Goal: Task Accomplishment & Management: Manage account settings

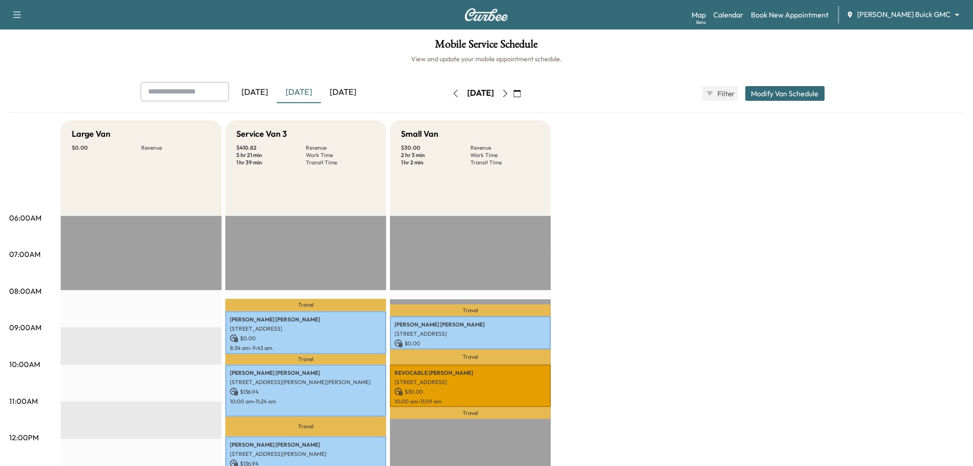
click at [343, 91] on div "[DATE]" at bounding box center [343, 92] width 44 height 21
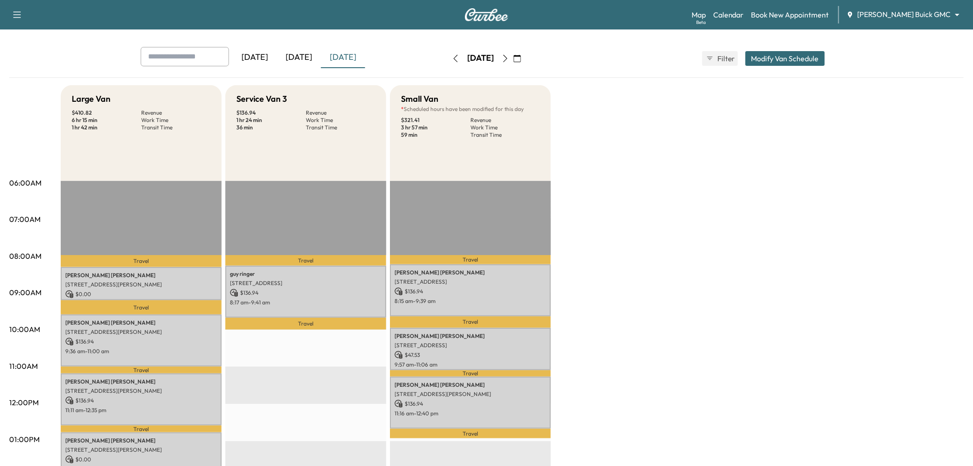
scroll to position [28, 0]
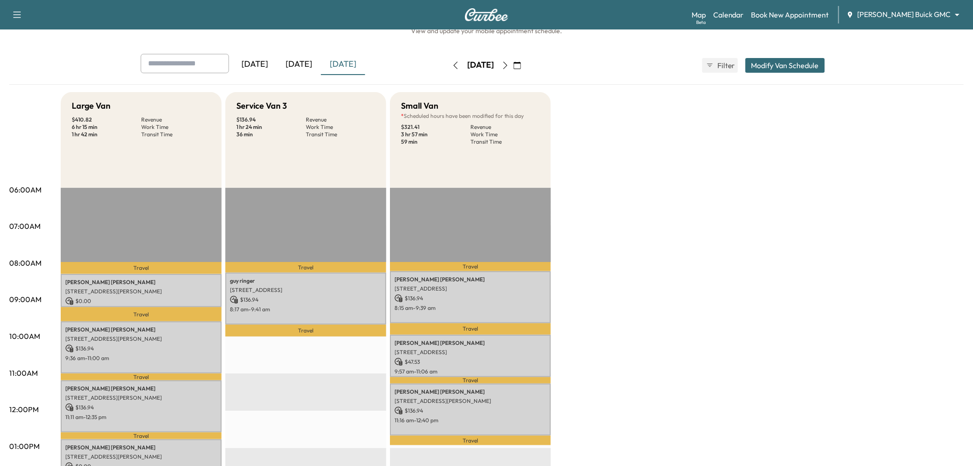
click at [311, 66] on div "[DATE]" at bounding box center [299, 64] width 44 height 21
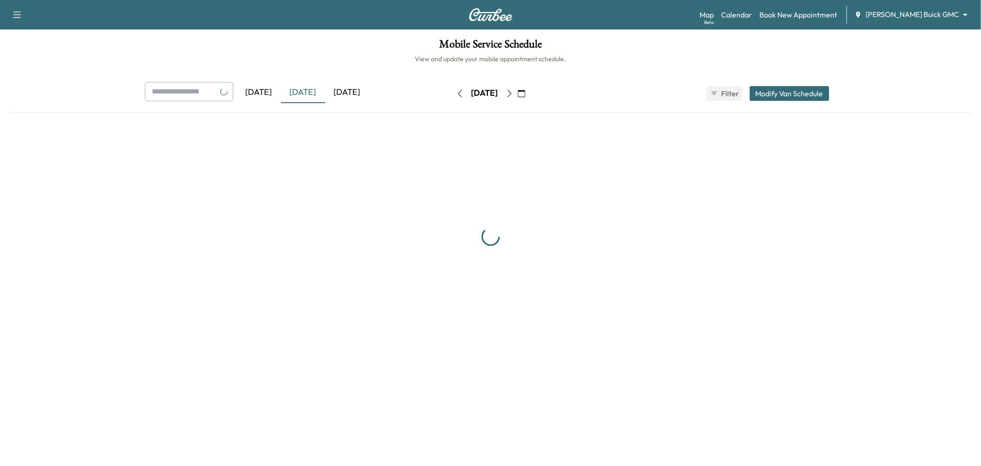
click at [812, 206] on div at bounding box center [490, 236] width 963 height 233
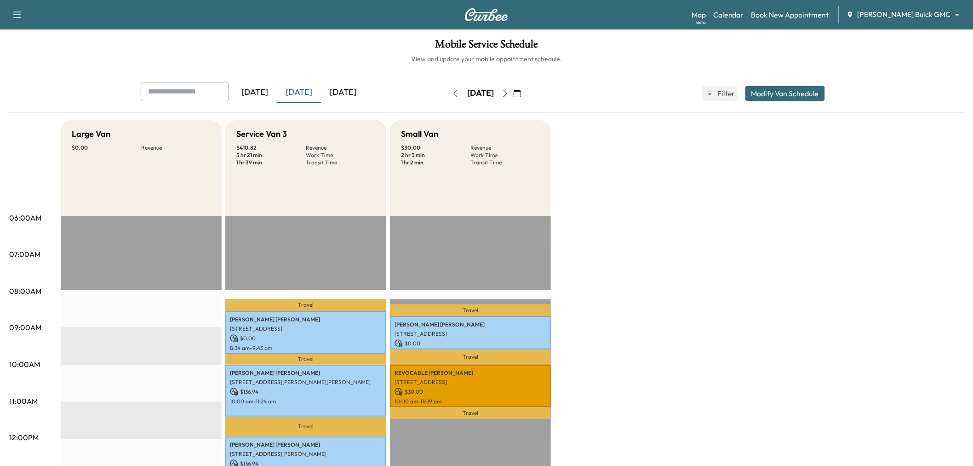
click at [360, 94] on div "[DATE]" at bounding box center [343, 92] width 44 height 21
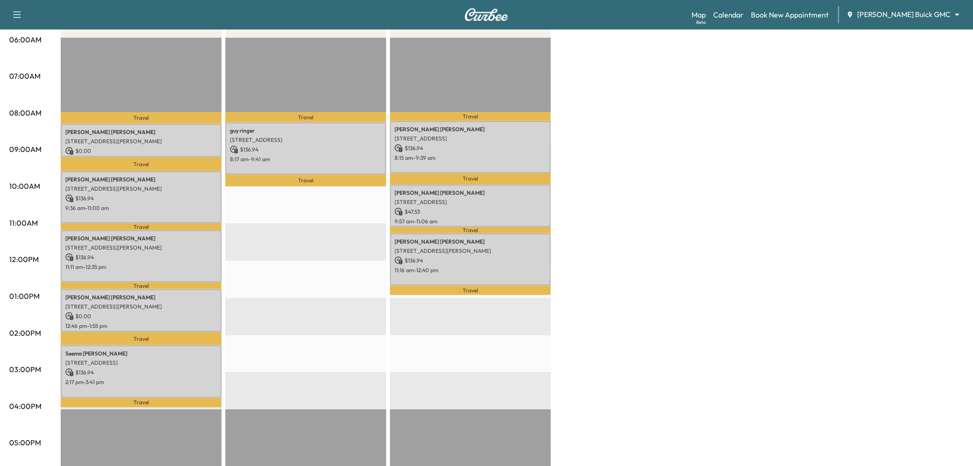
scroll to position [162, 0]
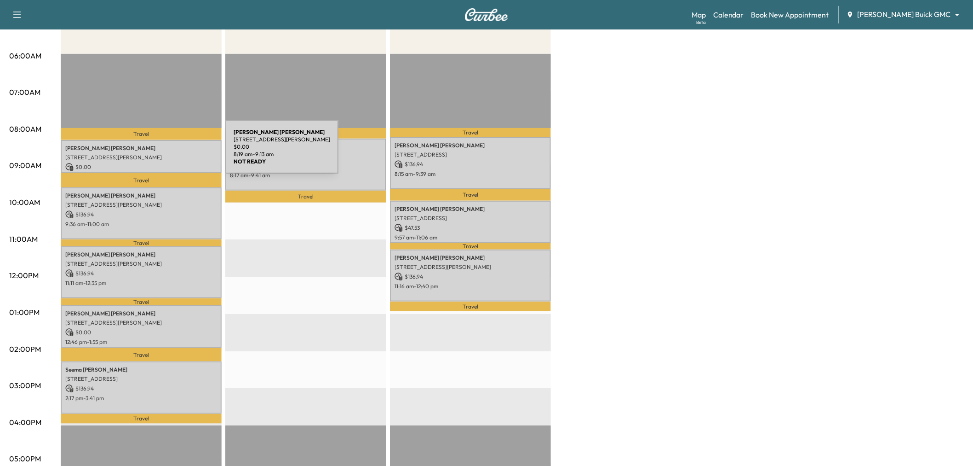
click at [156, 154] on p "[STREET_ADDRESS][PERSON_NAME]" at bounding box center [141, 157] width 152 height 7
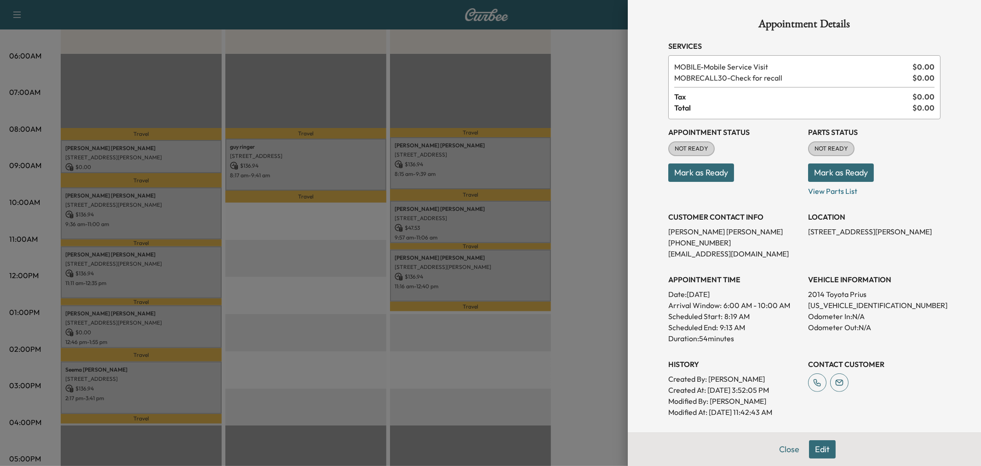
click at [164, 218] on div at bounding box center [490, 233] width 981 height 466
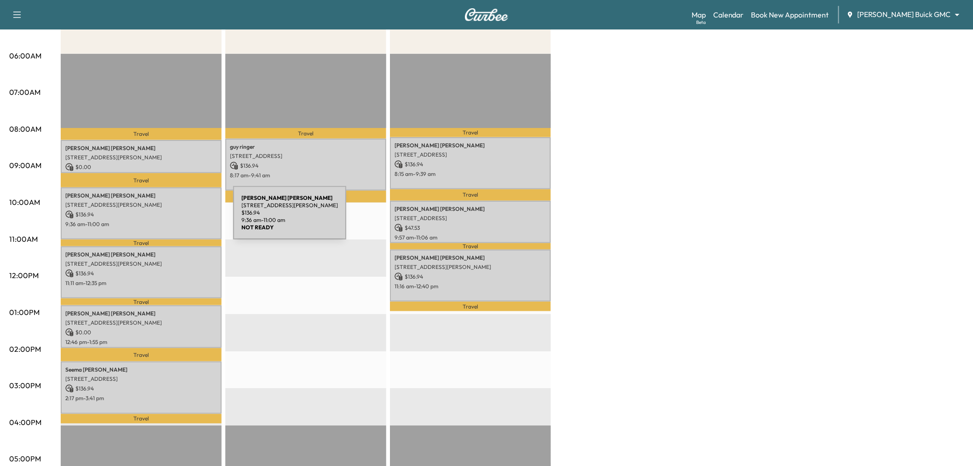
click at [164, 220] on p "9:36 am - 11:00 am" at bounding box center [141, 223] width 152 height 7
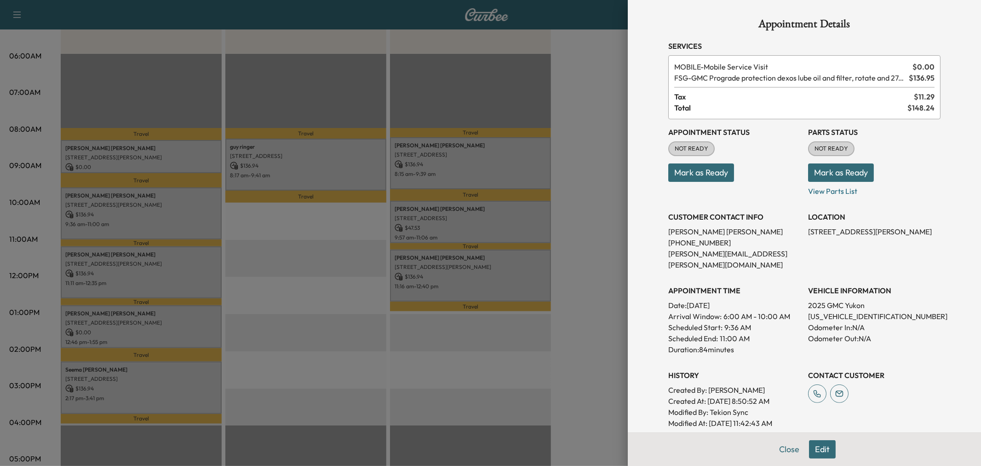
click at [699, 169] on button "Mark as Ready" at bounding box center [701, 172] width 66 height 18
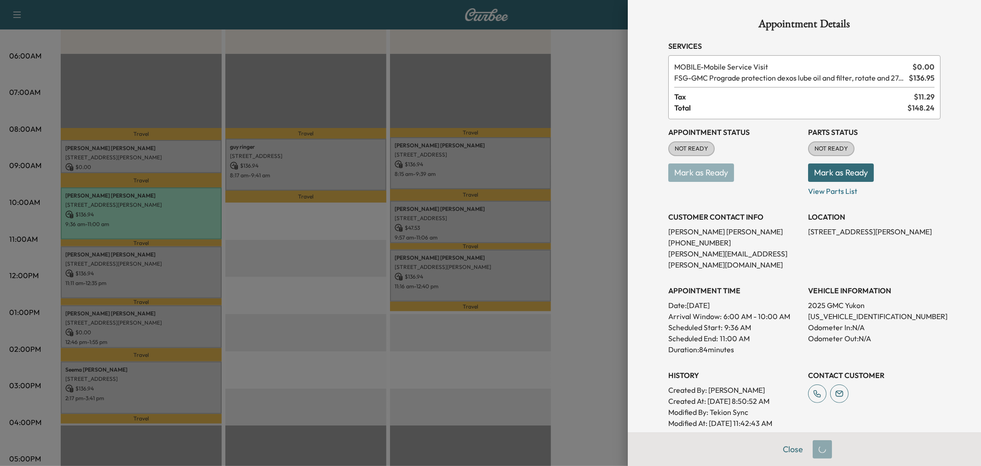
click at [469, 224] on div at bounding box center [490, 233] width 981 height 466
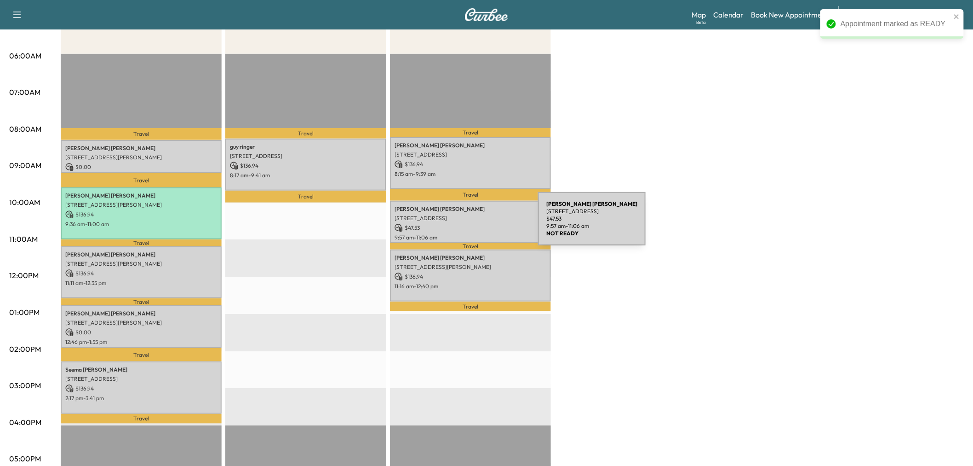
click at [469, 224] on p "$ 47.53" at bounding box center [471, 228] width 152 height 8
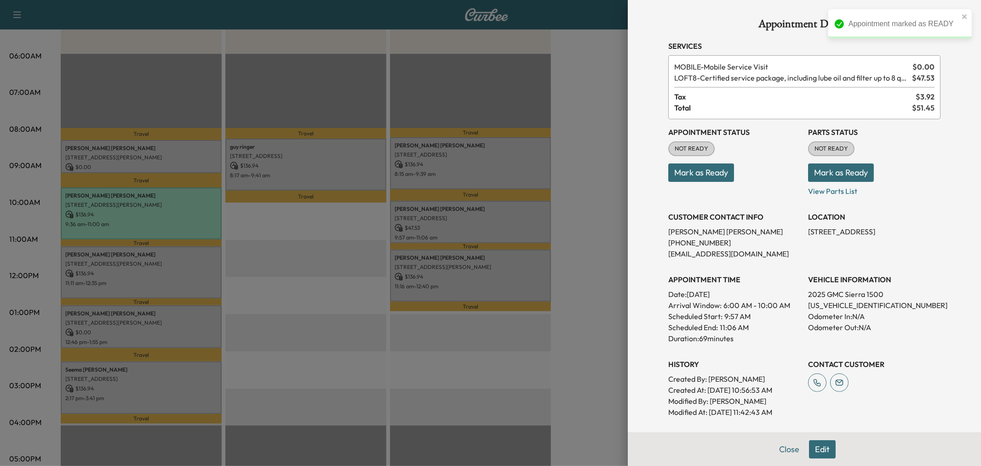
click at [707, 169] on button "Mark as Ready" at bounding box center [701, 172] width 66 height 18
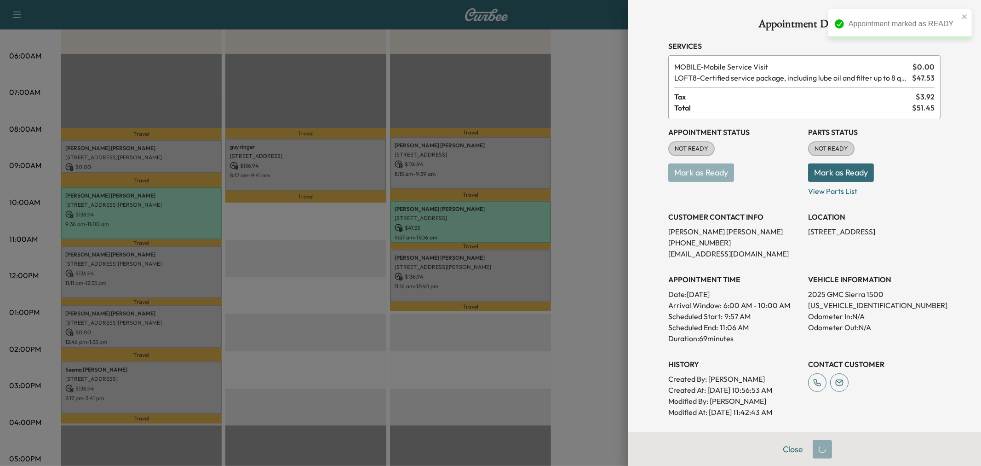
click at [508, 164] on div at bounding box center [490, 233] width 981 height 466
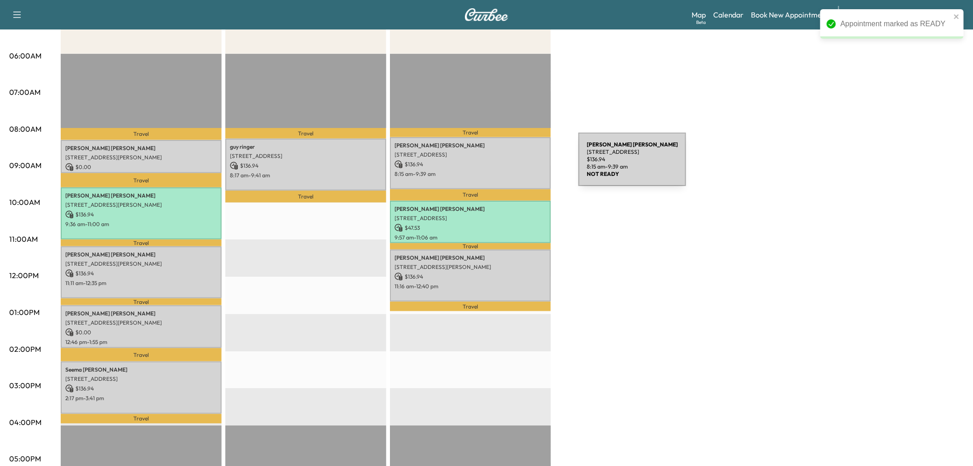
click at [510, 165] on p "$ 136.94" at bounding box center [471, 164] width 152 height 8
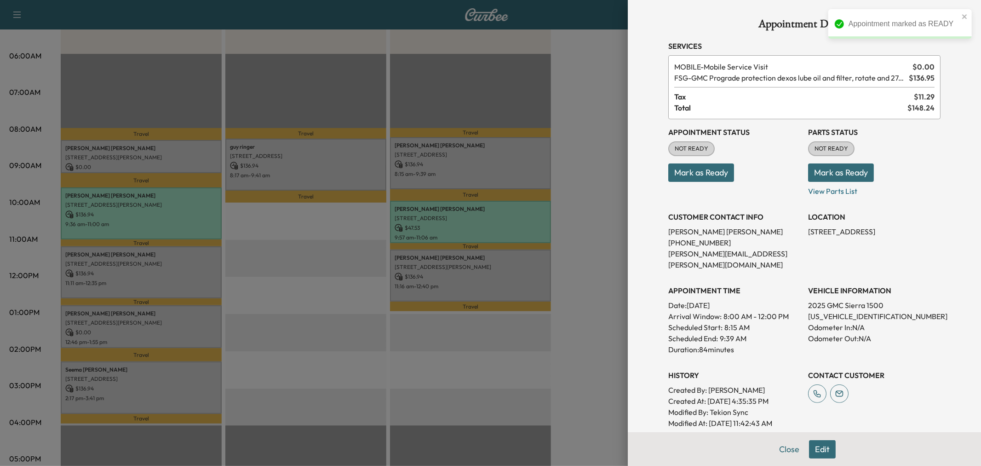
click at [684, 173] on button "Mark as Ready" at bounding box center [701, 172] width 66 height 18
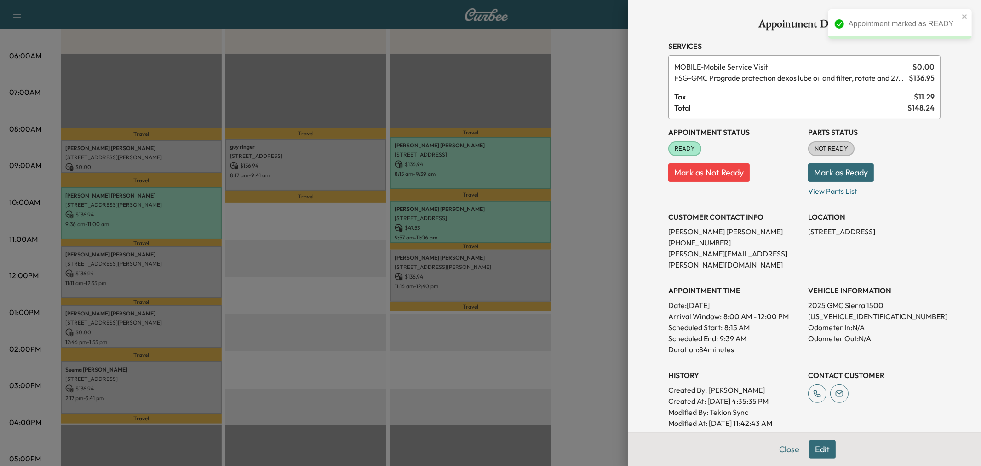
click at [487, 171] on div at bounding box center [490, 233] width 981 height 466
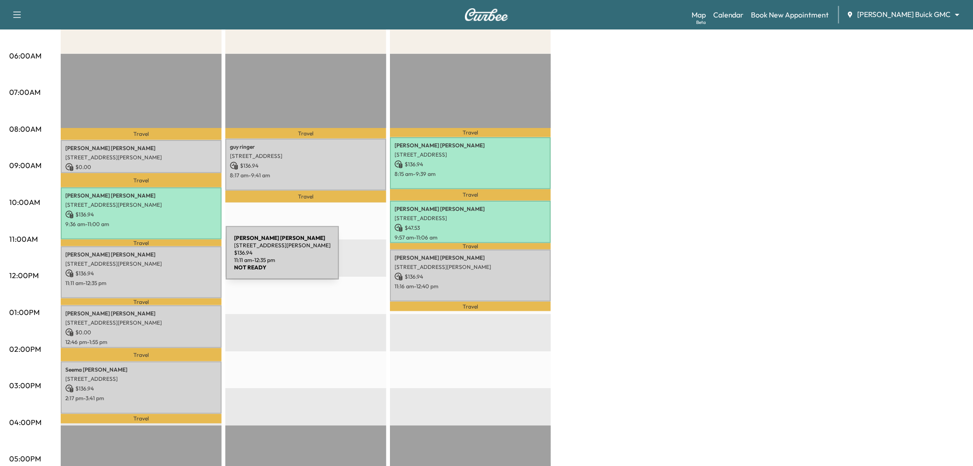
click at [157, 260] on p "5807 Liverpool Street, Aubrey, TX 76227, US" at bounding box center [141, 263] width 152 height 7
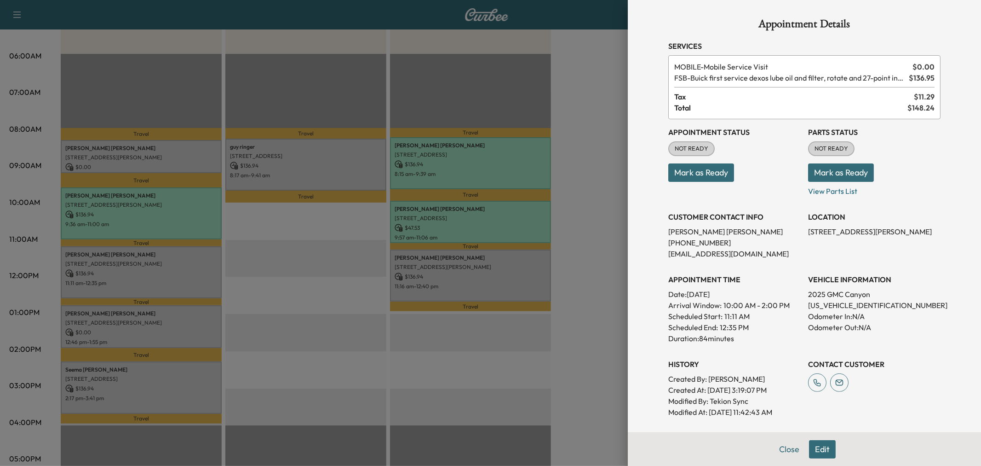
click at [710, 167] on button "Mark as Ready" at bounding box center [701, 172] width 66 height 18
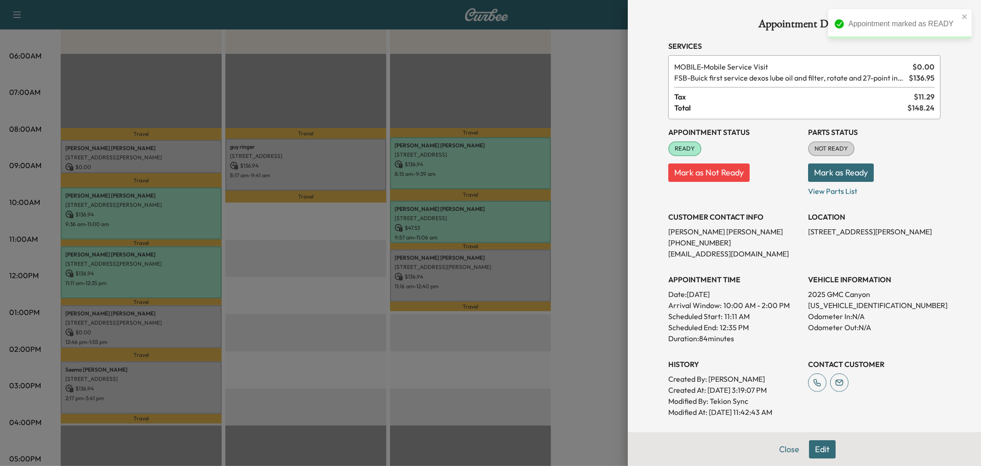
click at [353, 153] on div at bounding box center [490, 233] width 981 height 466
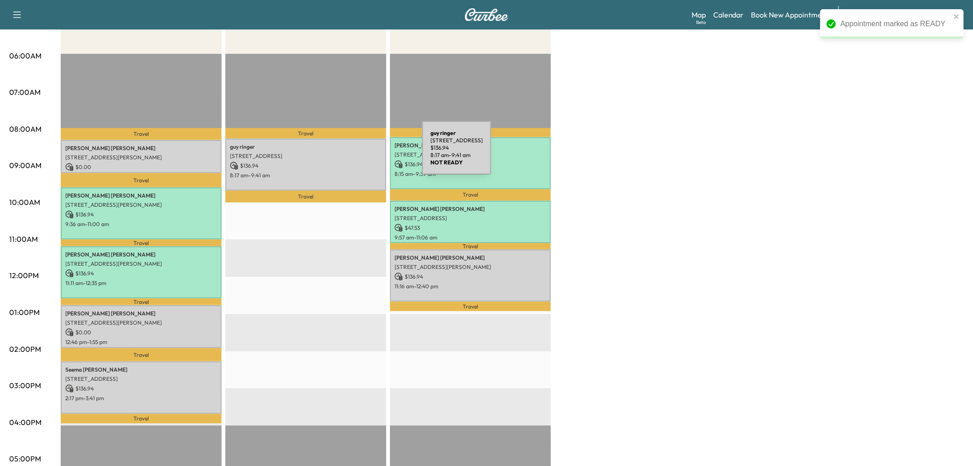
click at [353, 153] on p "3430 Golfing Green Dr, Farmers Branch, TX 75234, United States" at bounding box center [306, 155] width 152 height 7
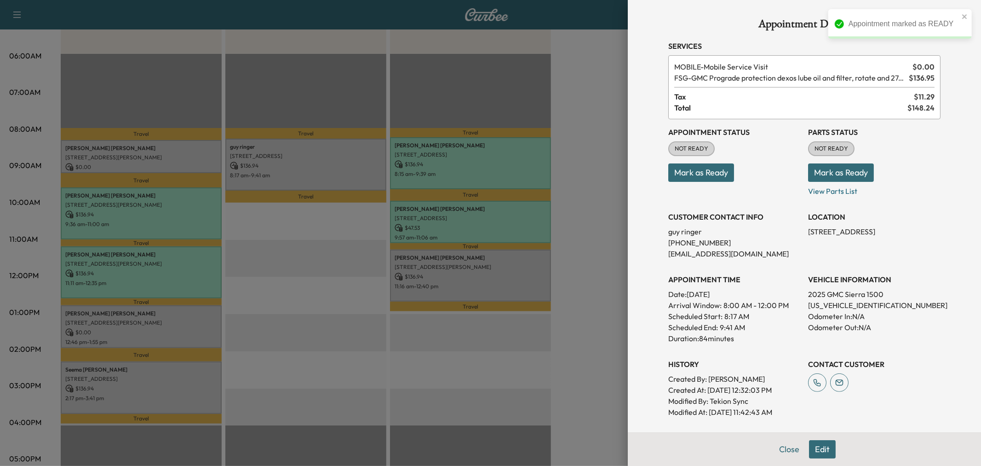
click at [709, 175] on button "Mark as Ready" at bounding box center [701, 172] width 66 height 18
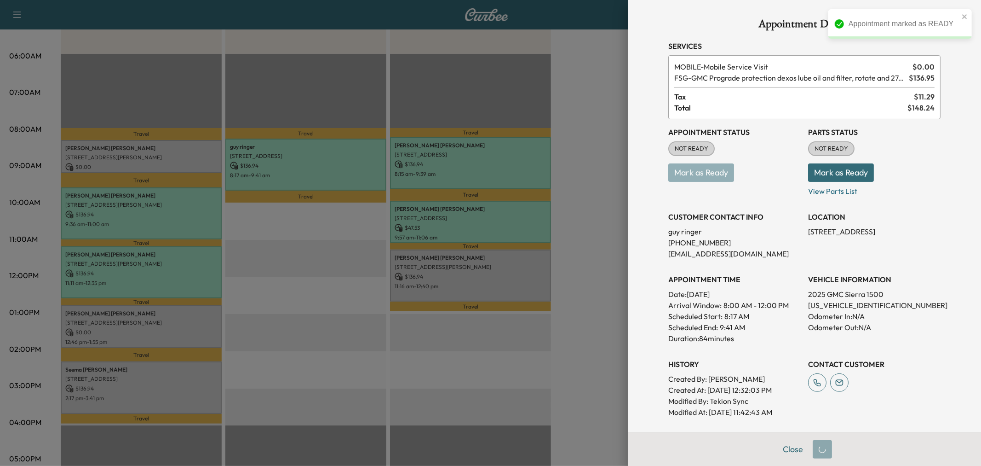
click at [333, 263] on div at bounding box center [490, 233] width 981 height 466
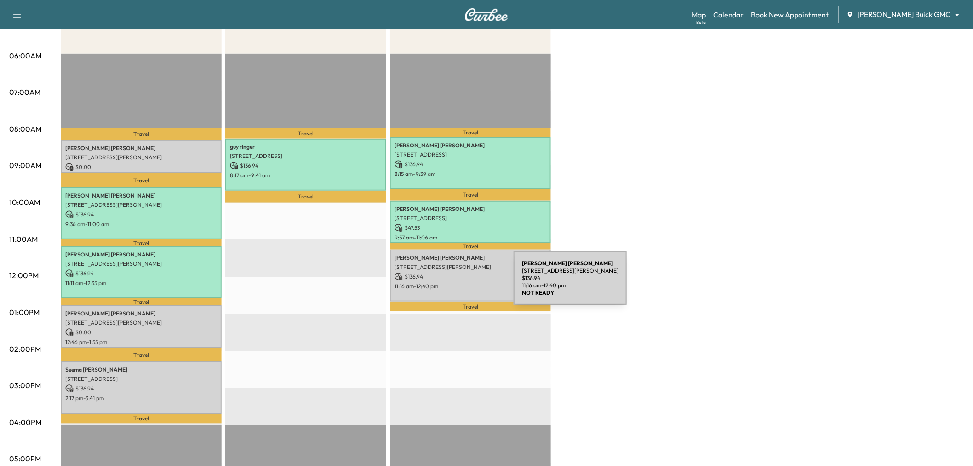
click at [445, 283] on p "11:16 am - 12:40 pm" at bounding box center [471, 285] width 152 height 7
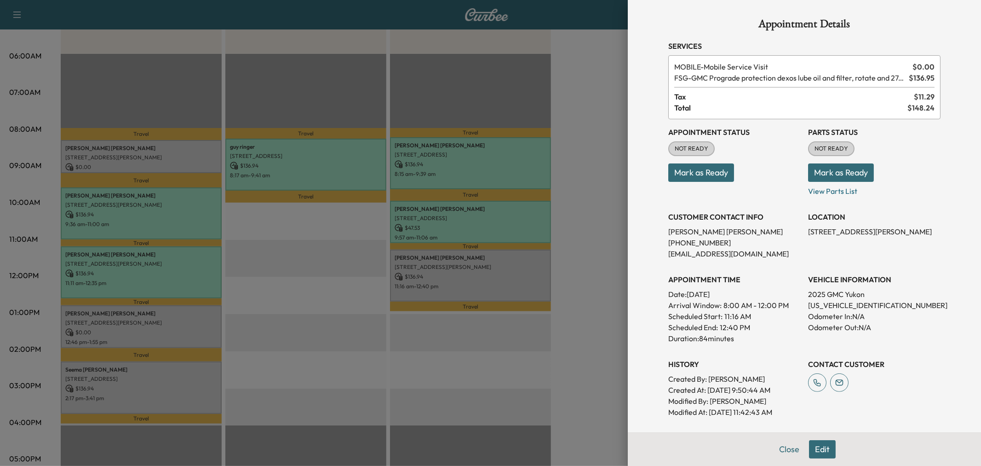
click at [710, 180] on button "Mark as Ready" at bounding box center [701, 172] width 66 height 18
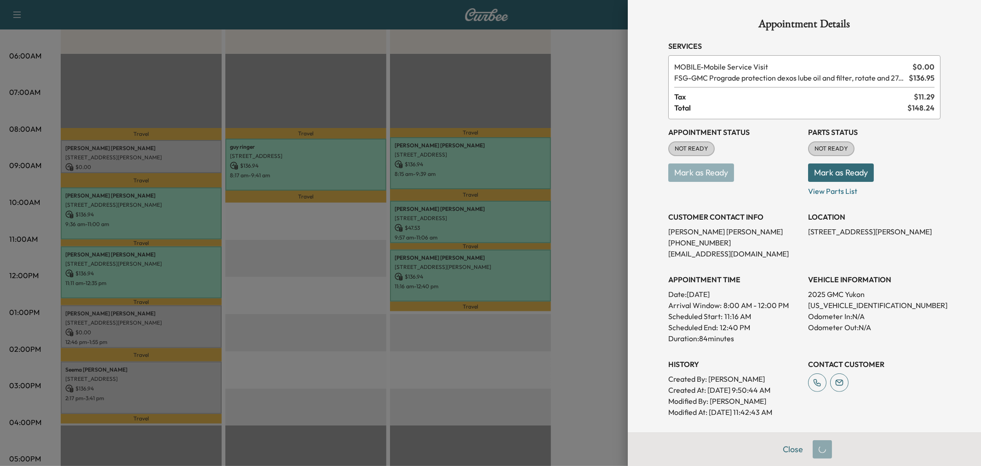
click at [349, 298] on div at bounding box center [490, 233] width 981 height 466
click at [321, 288] on div at bounding box center [490, 233] width 981 height 466
click at [285, 245] on div at bounding box center [490, 233] width 981 height 466
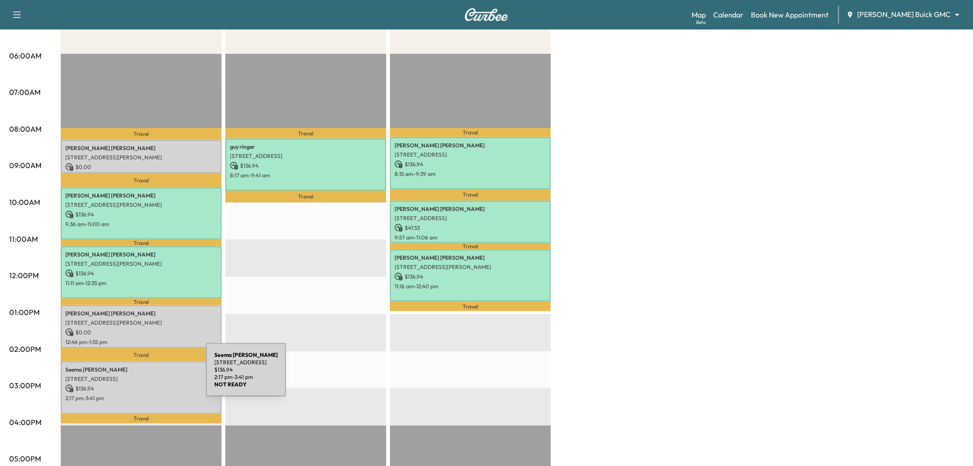
click at [137, 375] on p "12044 Beer trail, Frisco, TX 75035, USA" at bounding box center [141, 378] width 152 height 7
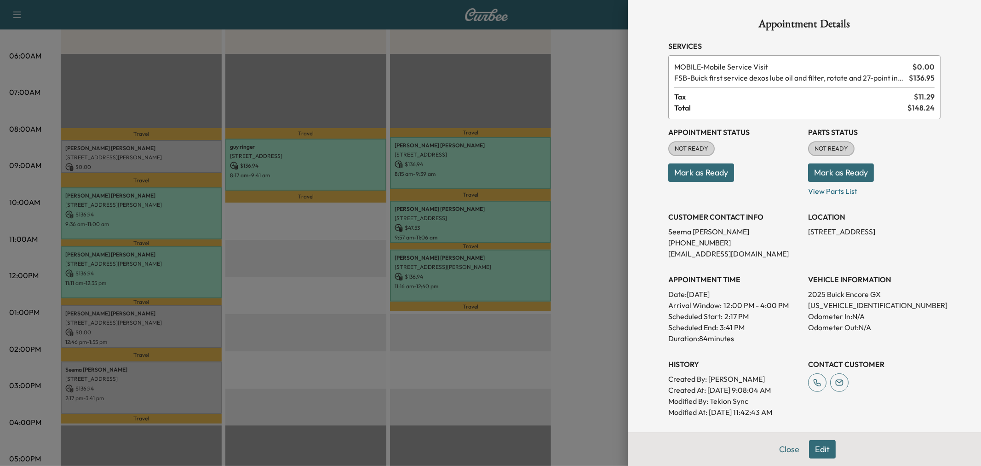
click at [698, 179] on button "Mark as Ready" at bounding box center [701, 172] width 66 height 18
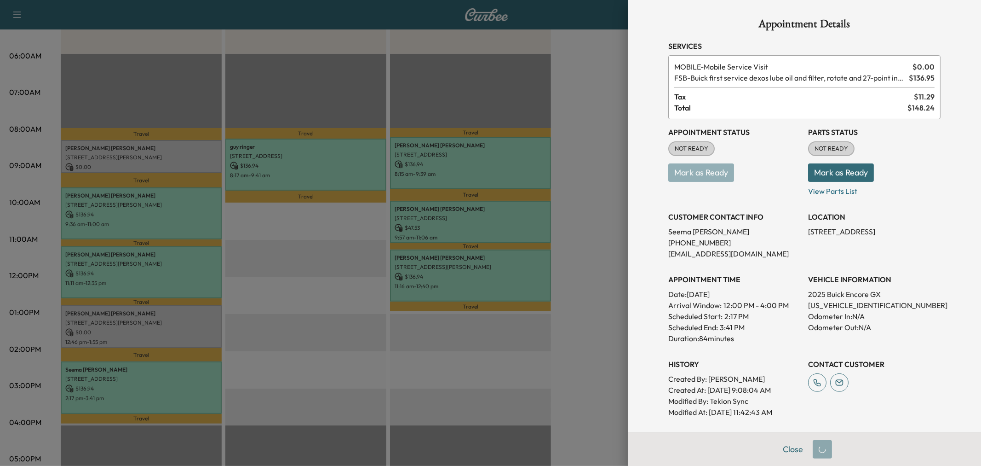
click at [311, 301] on div at bounding box center [490, 233] width 981 height 466
click at [305, 279] on div at bounding box center [490, 233] width 981 height 466
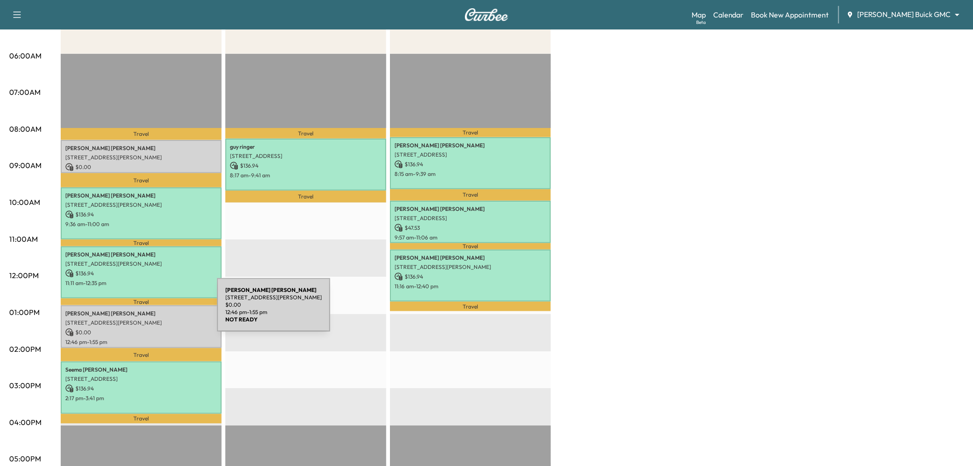
click at [148, 310] on p "David Rayburn" at bounding box center [141, 313] width 152 height 7
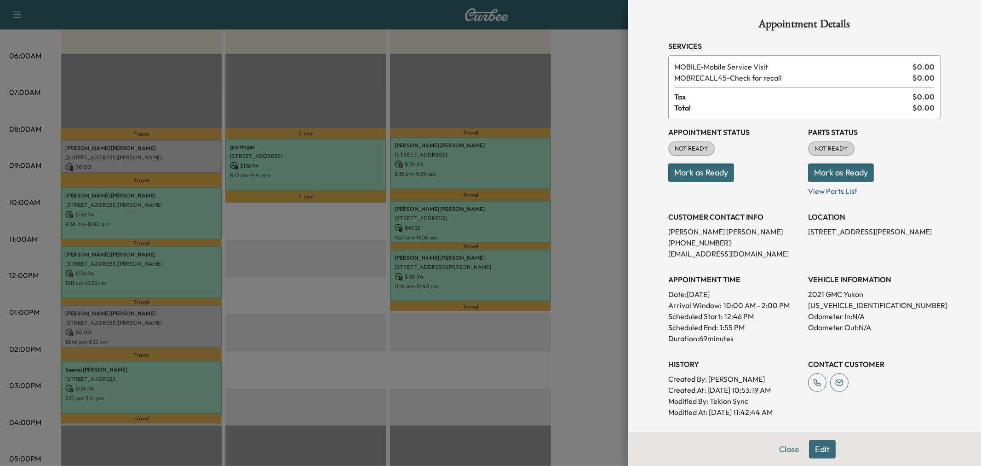
click at [704, 175] on button "Mark as Ready" at bounding box center [701, 172] width 66 height 18
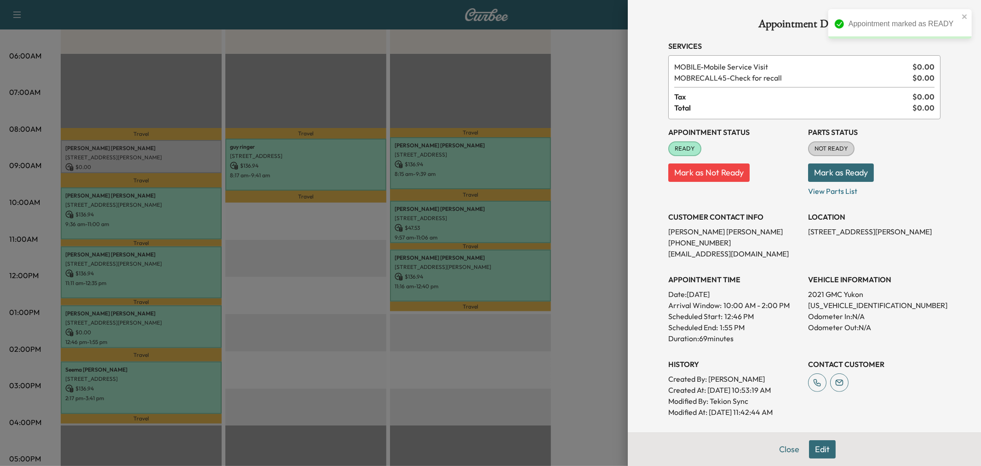
click at [584, 274] on div at bounding box center [490, 233] width 981 height 466
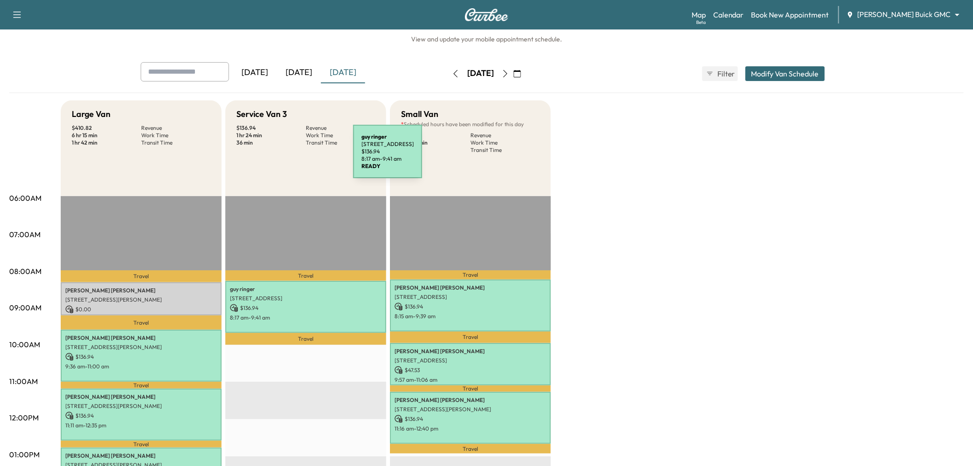
scroll to position [19, 0]
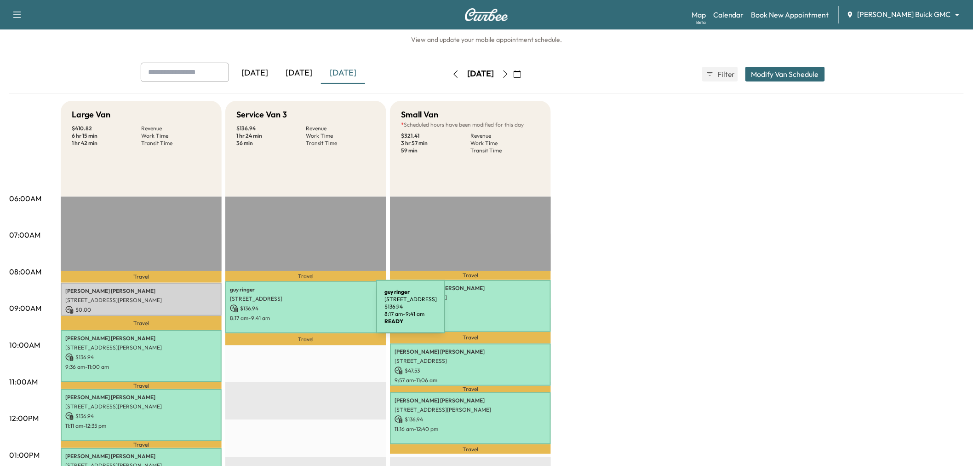
click at [307, 314] on p "8:17 am - 9:41 am" at bounding box center [306, 317] width 152 height 7
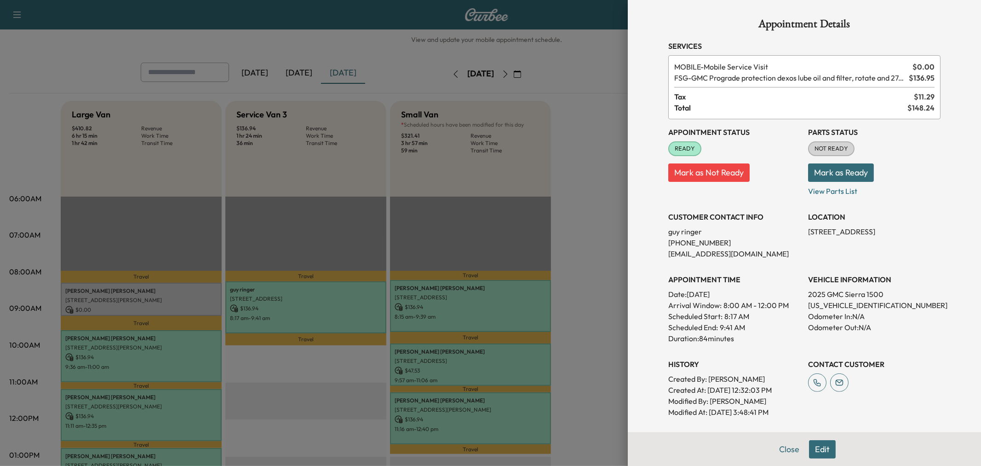
click at [309, 329] on div at bounding box center [490, 233] width 981 height 466
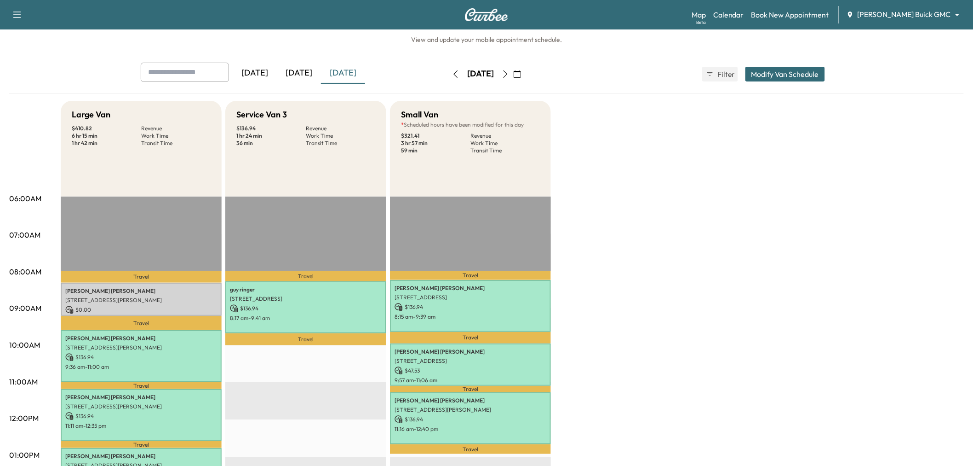
click at [608, 349] on div "Large Van $ 410.82 Revenue 6 hr 15 min Work Time 1 hr 42 min Transit Time Trave…" at bounding box center [513, 446] width 904 height 690
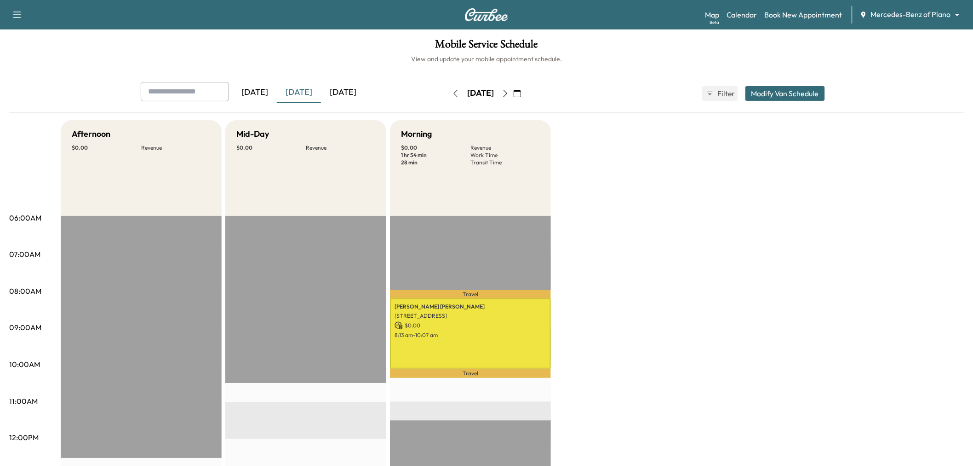
click at [357, 94] on div "[DATE]" at bounding box center [343, 92] width 44 height 21
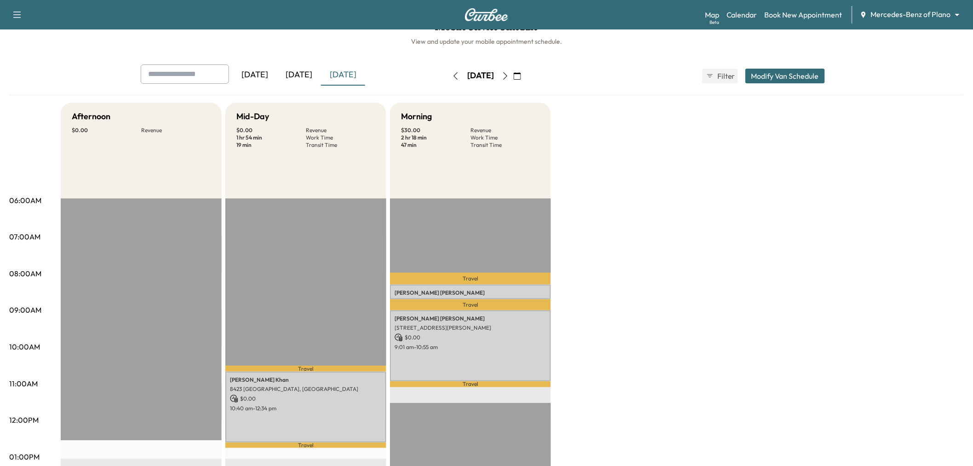
scroll to position [16, 0]
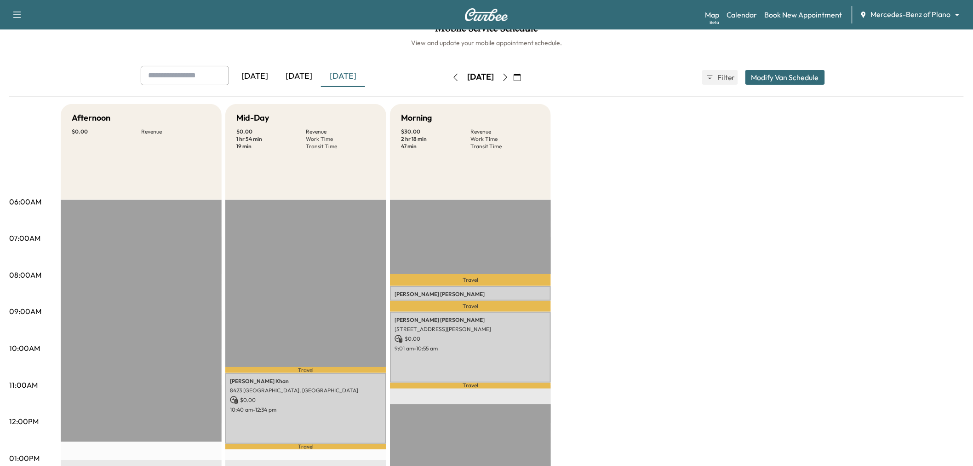
click at [339, 77] on div "[DATE]" at bounding box center [343, 76] width 44 height 21
click at [305, 75] on div "[DATE]" at bounding box center [299, 76] width 44 height 21
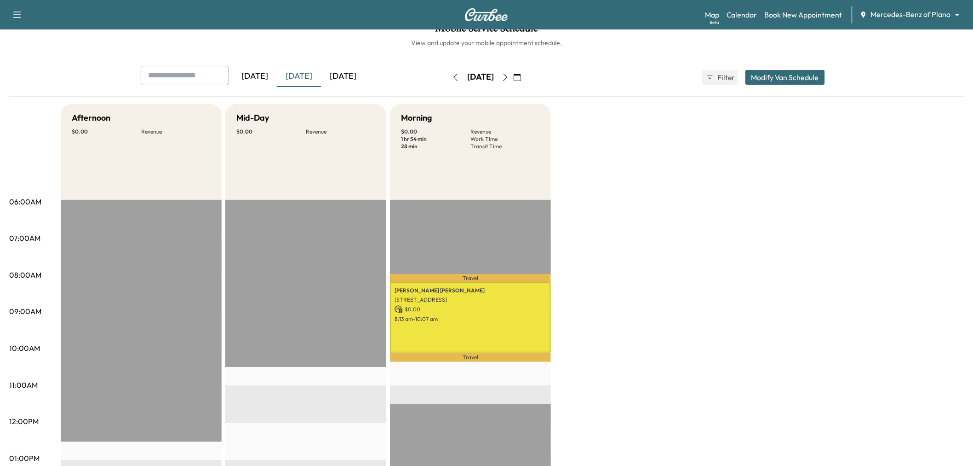
click at [347, 70] on div "[DATE]" at bounding box center [343, 76] width 44 height 21
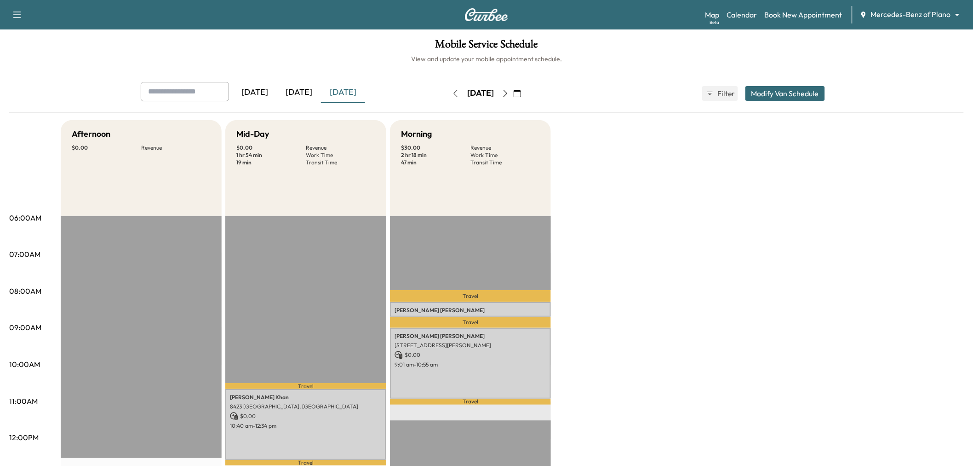
click at [452, 94] on icon "button" at bounding box center [455, 93] width 7 height 7
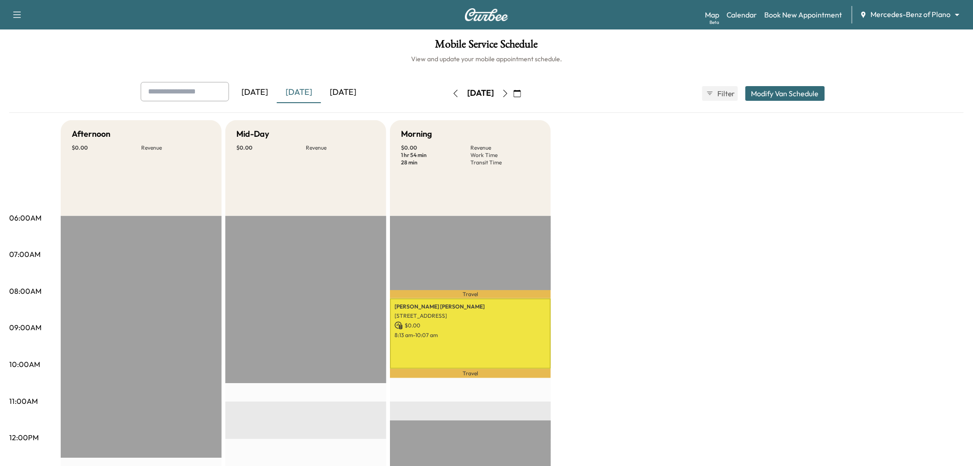
click at [509, 90] on icon "button" at bounding box center [505, 93] width 7 height 7
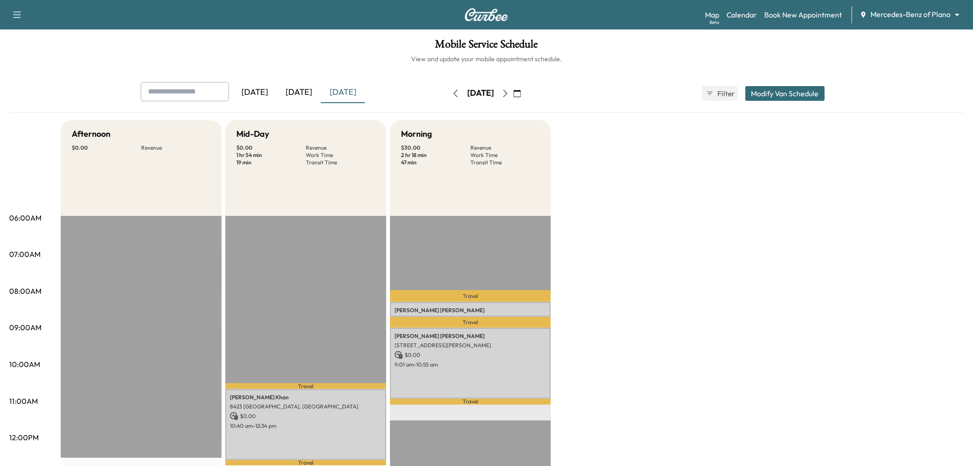
click at [509, 90] on icon "button" at bounding box center [505, 93] width 7 height 7
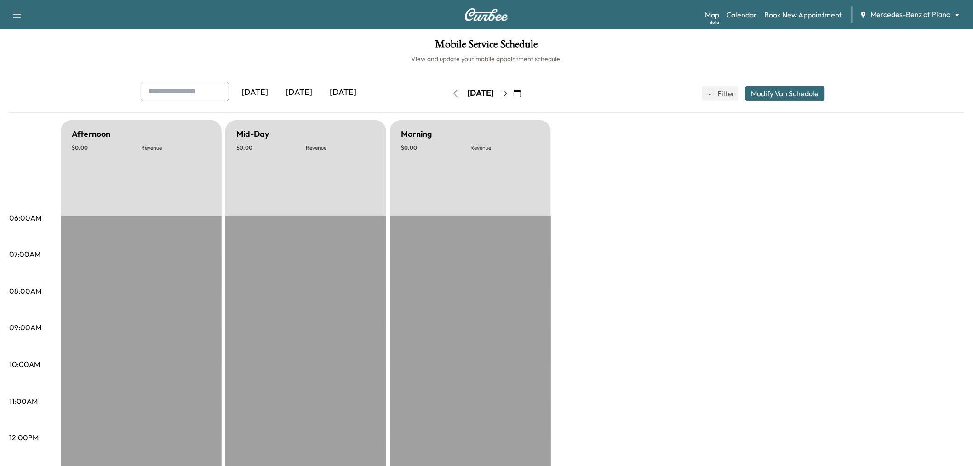
click at [452, 96] on icon "button" at bounding box center [455, 93] width 7 height 7
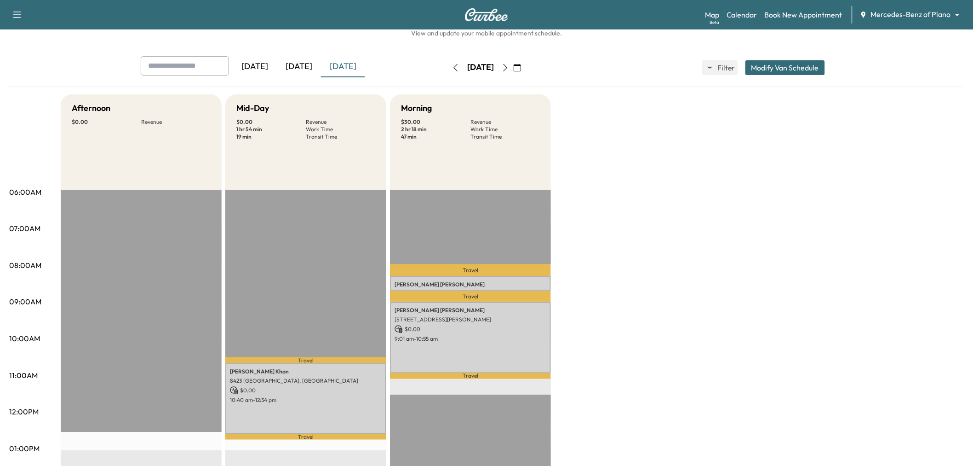
scroll to position [25, 0]
click at [509, 65] on icon "button" at bounding box center [505, 67] width 7 height 7
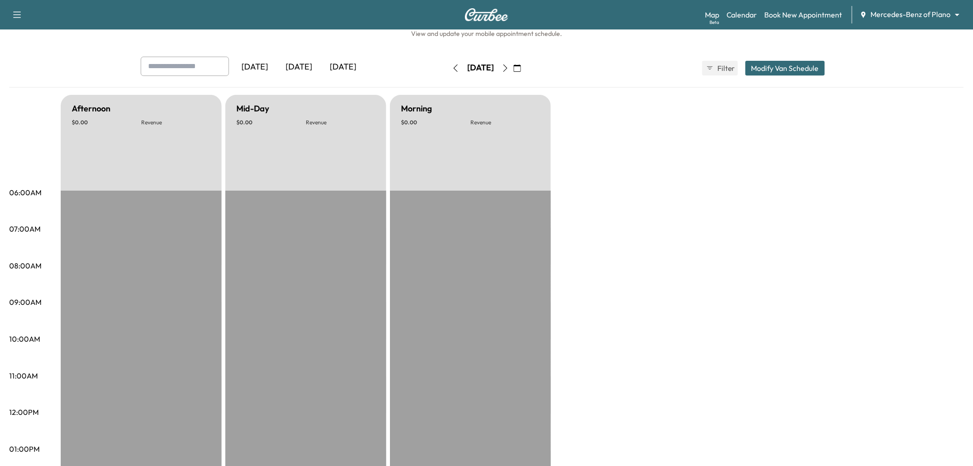
click at [509, 65] on icon "button" at bounding box center [505, 67] width 7 height 7
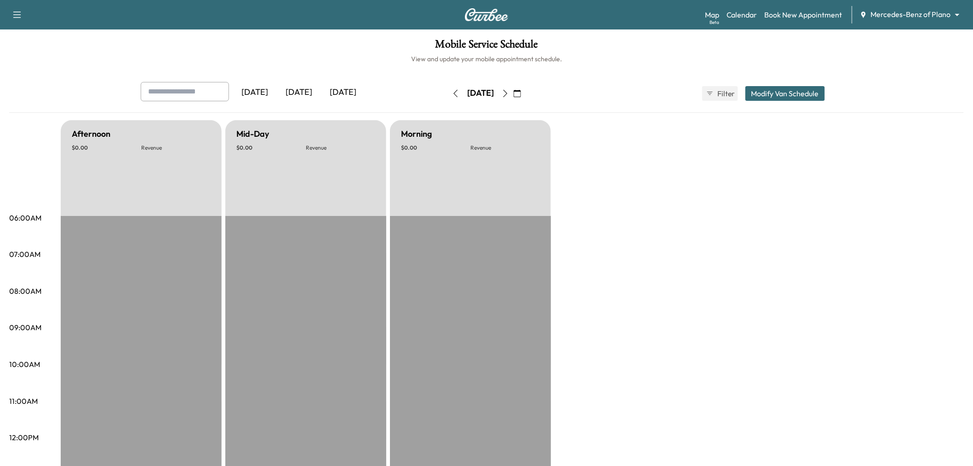
click at [513, 89] on button "button" at bounding box center [506, 93] width 16 height 15
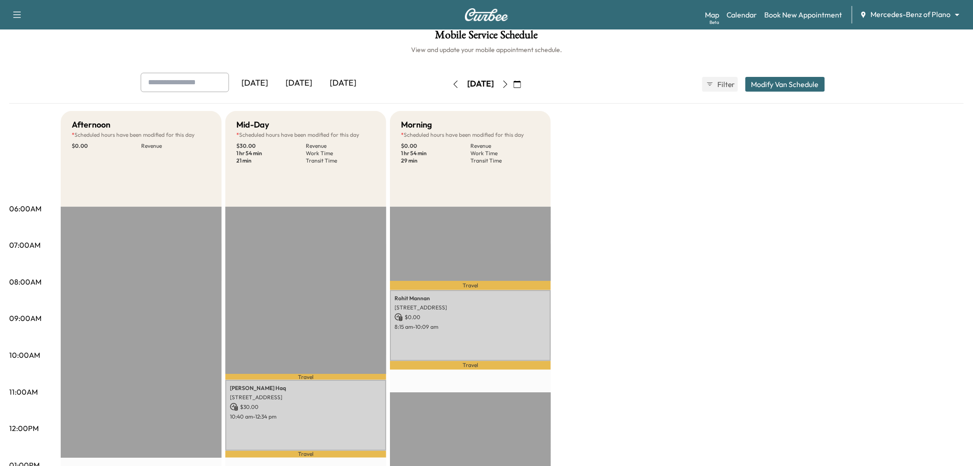
scroll to position [7, 0]
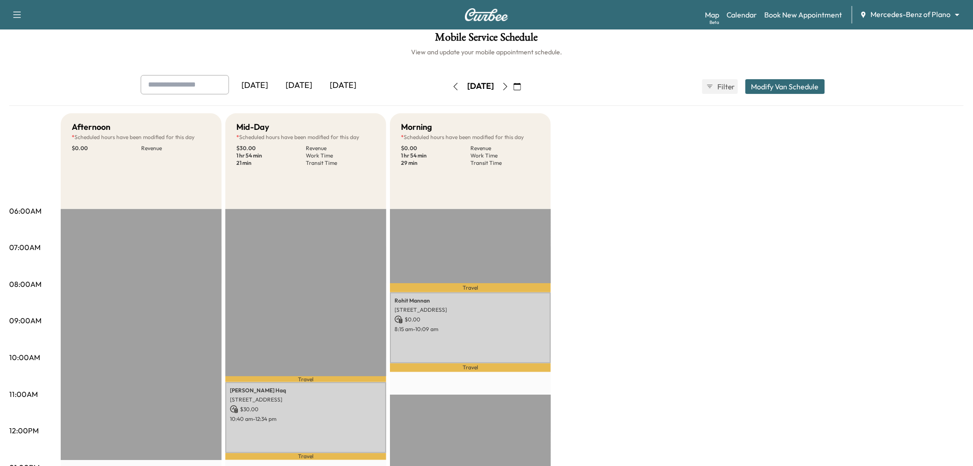
click at [352, 89] on div "[DATE]" at bounding box center [343, 85] width 44 height 21
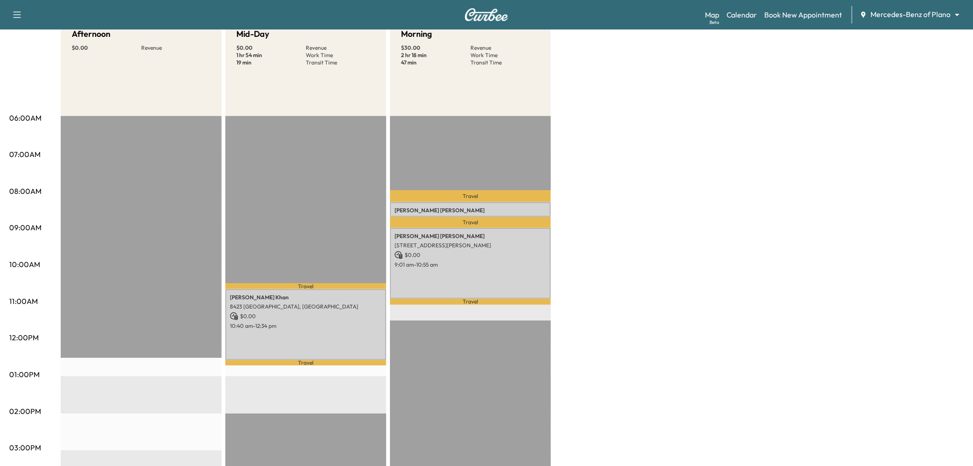
scroll to position [94, 0]
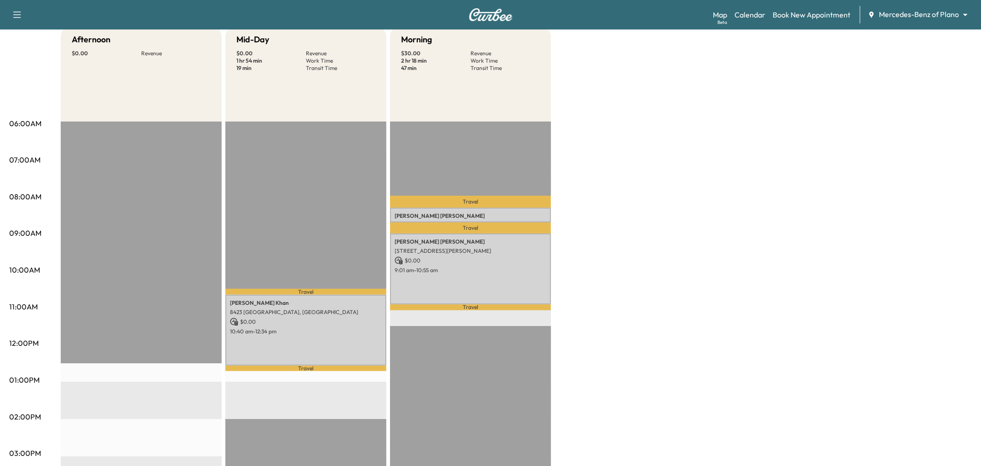
click at [929, 16] on body "Support Log Out Map Beta Calendar Book New Appointment Mercedes-Benz of Plano *…" at bounding box center [490, 139] width 981 height 466
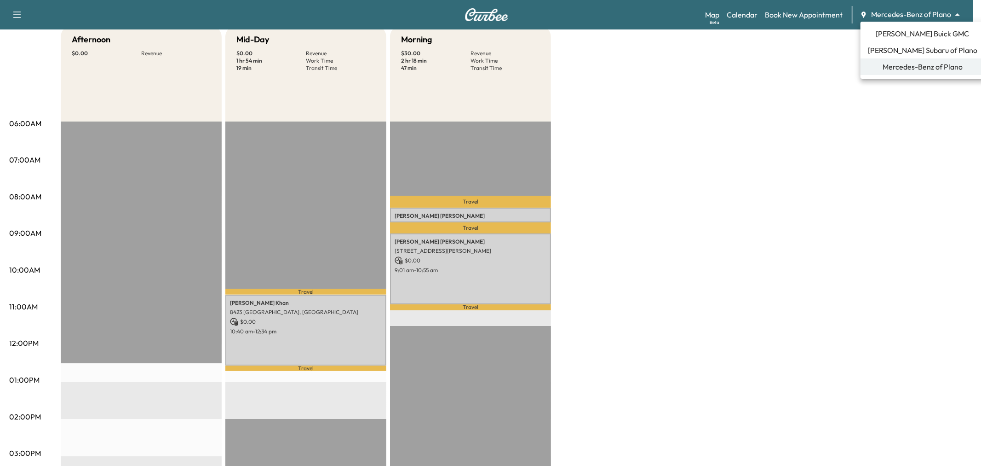
click at [927, 49] on span "[PERSON_NAME] Subaru of Plano" at bounding box center [922, 50] width 109 height 11
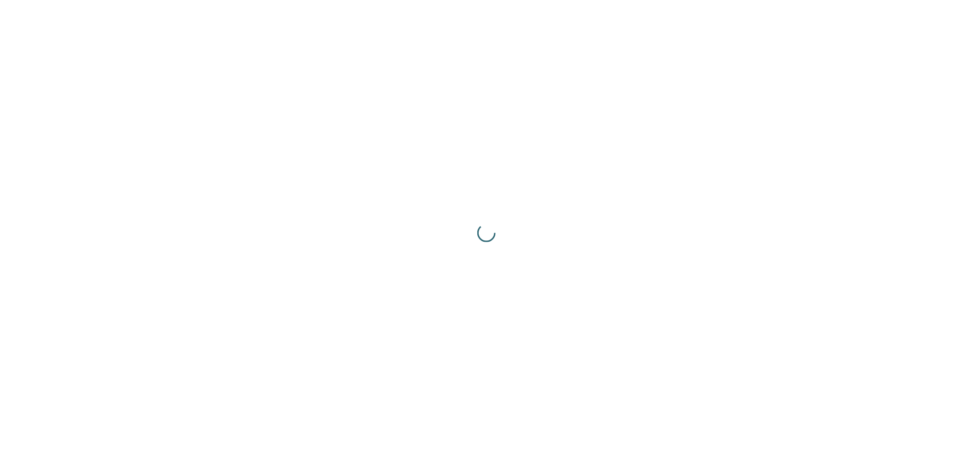
scroll to position [0, 0]
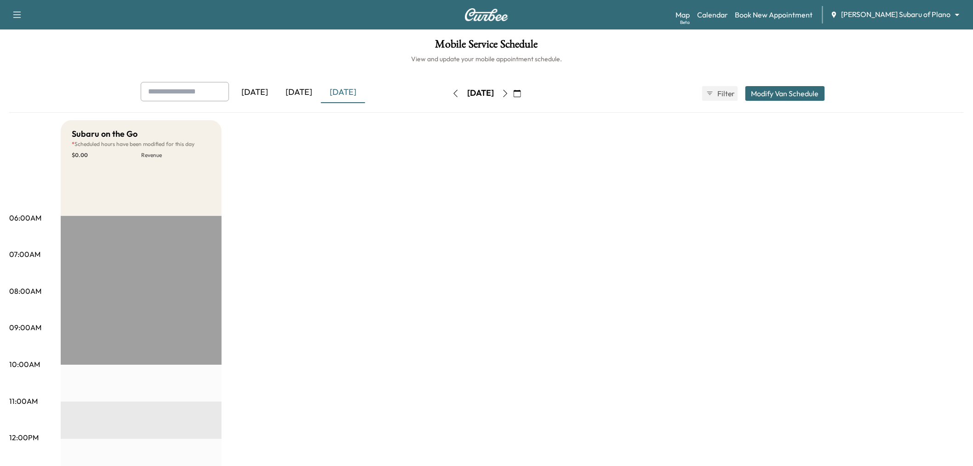
click at [917, 20] on div "Ewing Subaru of Plano ******** ​" at bounding box center [898, 14] width 135 height 11
click at [917, 17] on body "Support Log Out Map Beta Calendar Book New Appointment Ewing Subaru of Plano **…" at bounding box center [490, 233] width 981 height 466
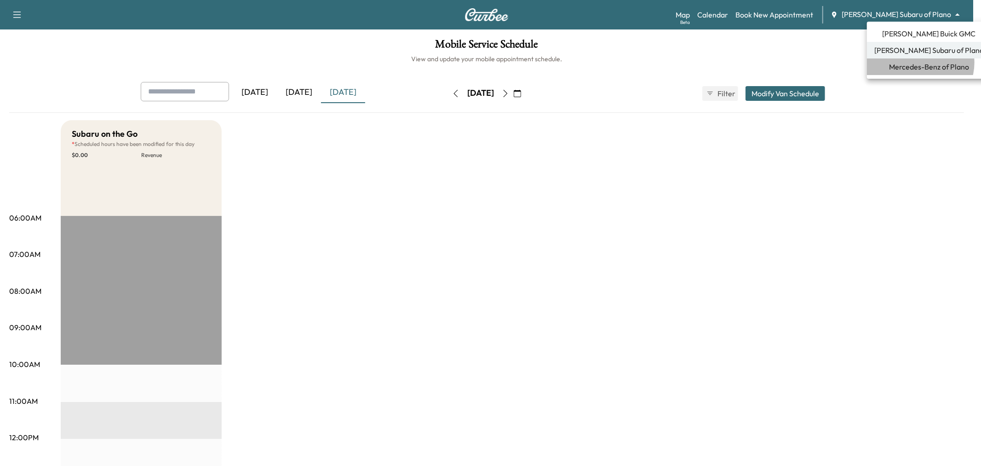
click at [920, 63] on span "Mercedes-Benz of Plano" at bounding box center [929, 66] width 80 height 11
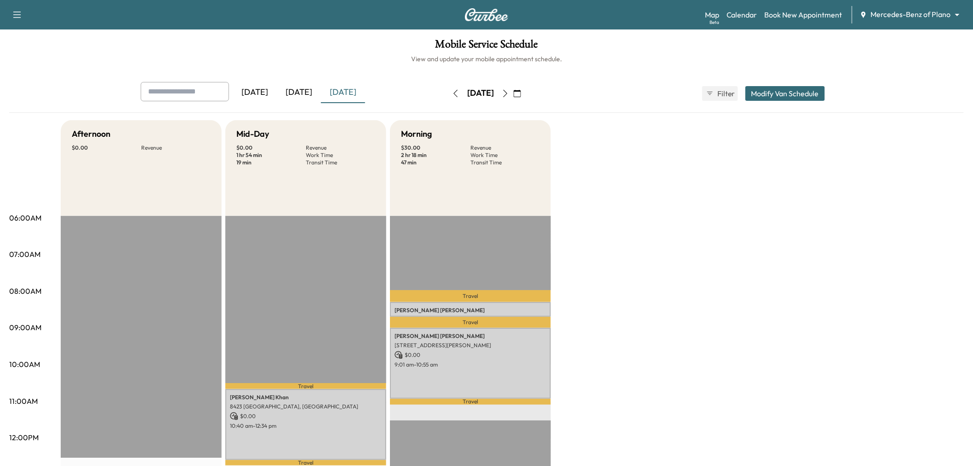
drag, startPoint x: 545, startPoint y: 284, endPoint x: 580, endPoint y: 322, distance: 51.4
click at [580, 322] on div "Afternoon $ 0.00 Revenue EST Start Mid-Day $ 0.00 Revenue 1 hr 54 min Work Time…" at bounding box center [513, 465] width 904 height 690
click at [24, 15] on button "button" at bounding box center [16, 14] width 19 height 15
click at [710, 196] on div "Afternoon $ 0.00 Revenue EST Start Mid-Day $ 0.00 Revenue 1 hr 54 min Work Time…" at bounding box center [513, 465] width 904 height 690
click at [301, 92] on div "[DATE]" at bounding box center [299, 92] width 44 height 21
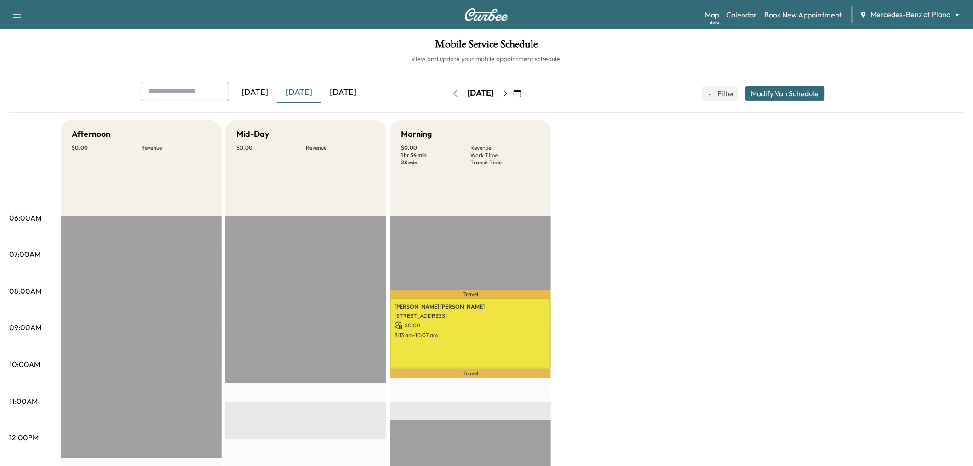
click at [342, 88] on div "[DATE]" at bounding box center [343, 92] width 44 height 21
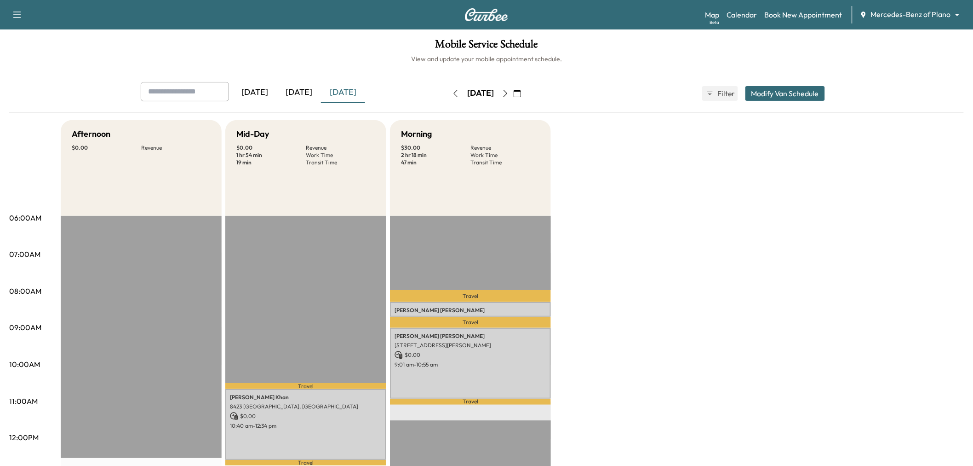
scroll to position [0, 0]
click at [306, 91] on div "[DATE]" at bounding box center [299, 91] width 44 height 21
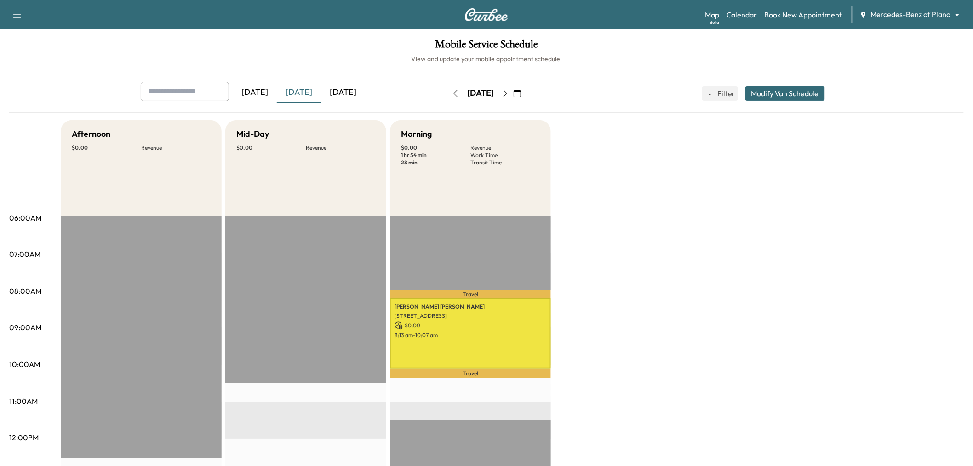
click at [345, 94] on div "[DATE]" at bounding box center [343, 92] width 44 height 21
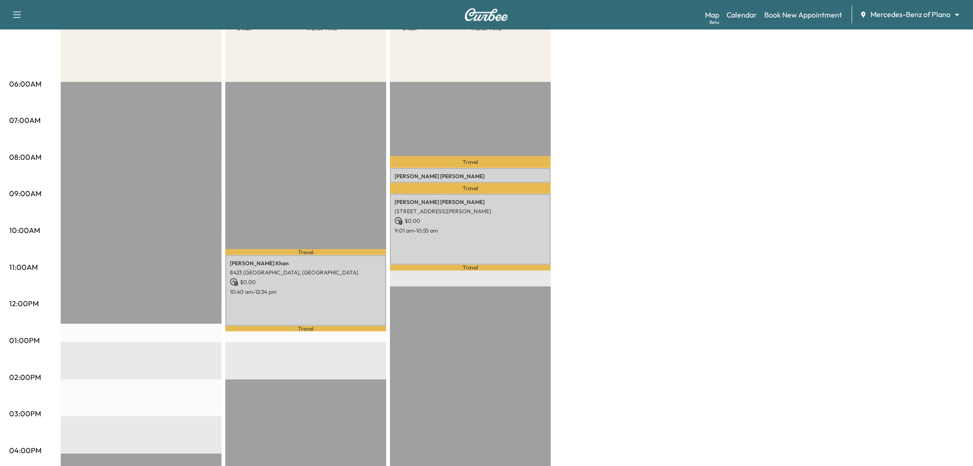
scroll to position [180, 0]
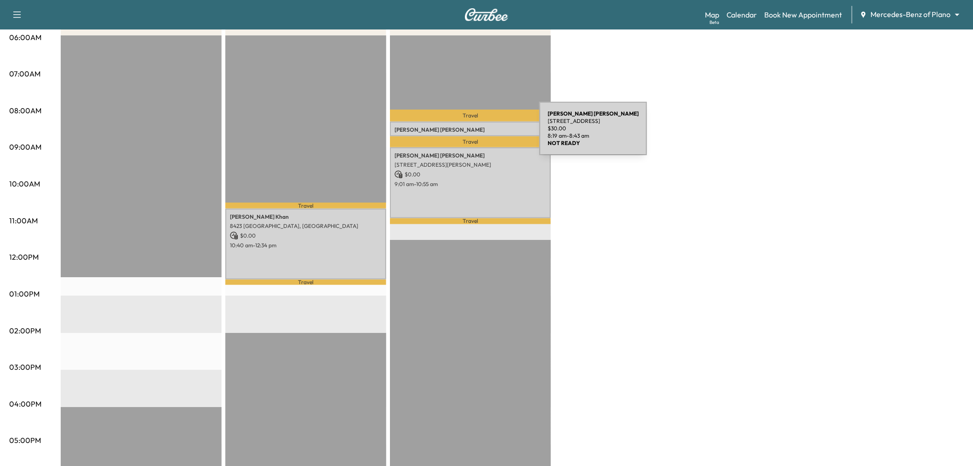
drag, startPoint x: 471, startPoint y: 134, endPoint x: 474, endPoint y: 126, distance: 8.5
click at [474, 126] on div "Shravani Gorak 13813 CRIANZA RD, FRISCO, TX 75035, USA $ 30.00 8:19 am - 8:43 am" at bounding box center [470, 128] width 161 height 15
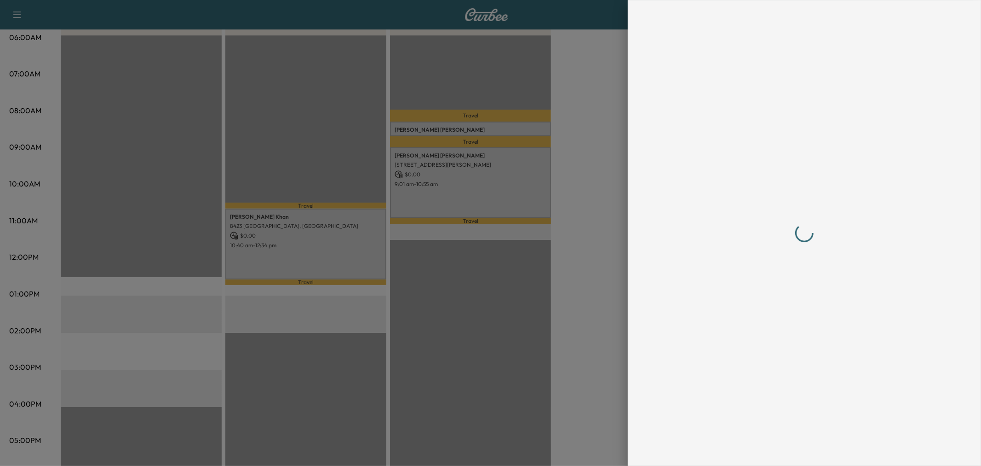
click at [474, 126] on div at bounding box center [490, 233] width 981 height 466
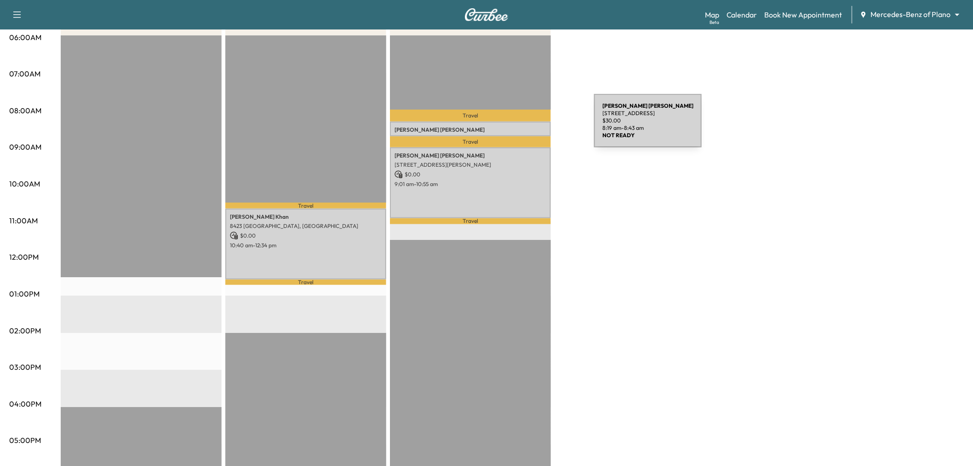
click at [525, 126] on p "Shravani Gorak" at bounding box center [471, 129] width 152 height 7
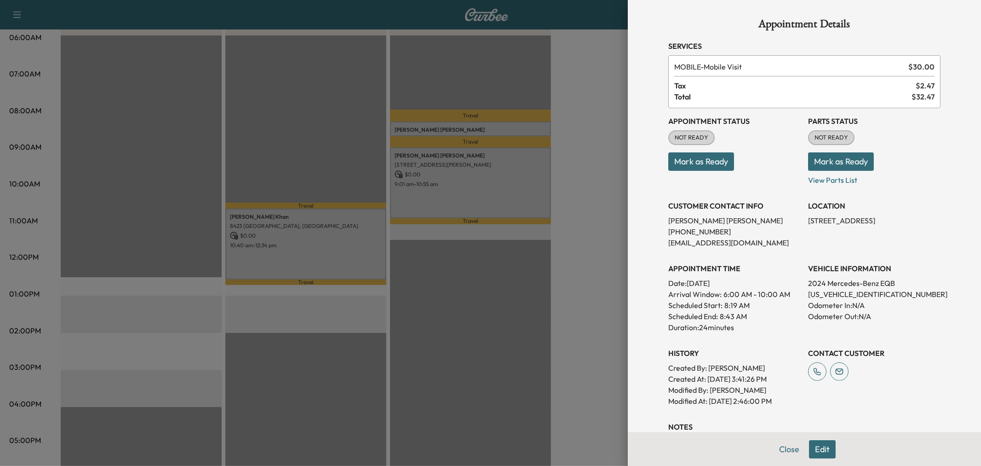
click at [695, 155] on button "Mark as Ready" at bounding box center [701, 161] width 66 height 18
click at [530, 180] on div at bounding box center [490, 233] width 981 height 466
click at [544, 190] on div at bounding box center [490, 233] width 981 height 466
click at [505, 192] on div at bounding box center [490, 233] width 981 height 466
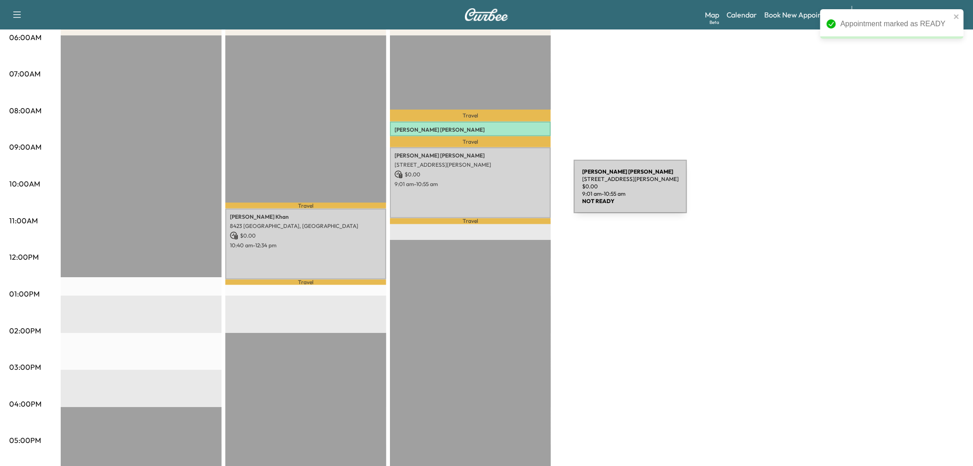
click at [505, 192] on div "David Fitzgerald 1 Saint Andrews Court, Frisco, TX 75034, US $ 0.00 9:01 am - 1…" at bounding box center [470, 182] width 161 height 70
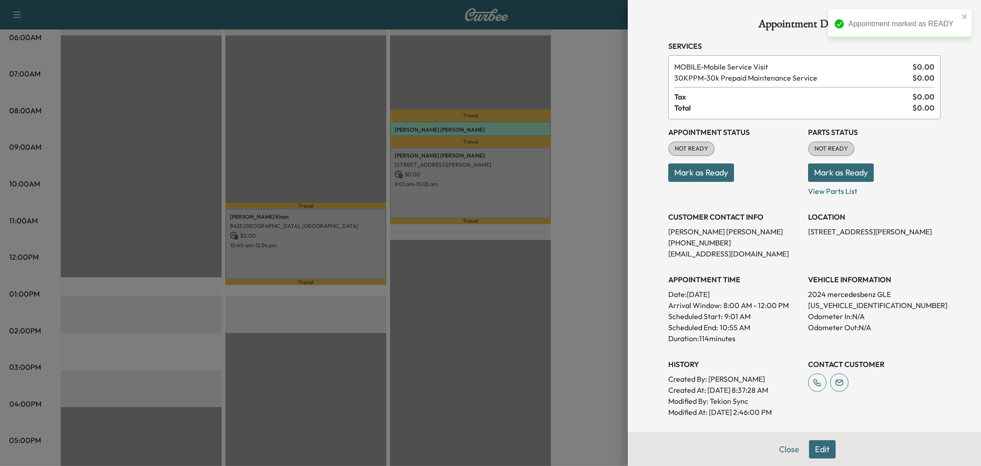
click at [692, 169] on button "Mark as Ready" at bounding box center [701, 172] width 66 height 18
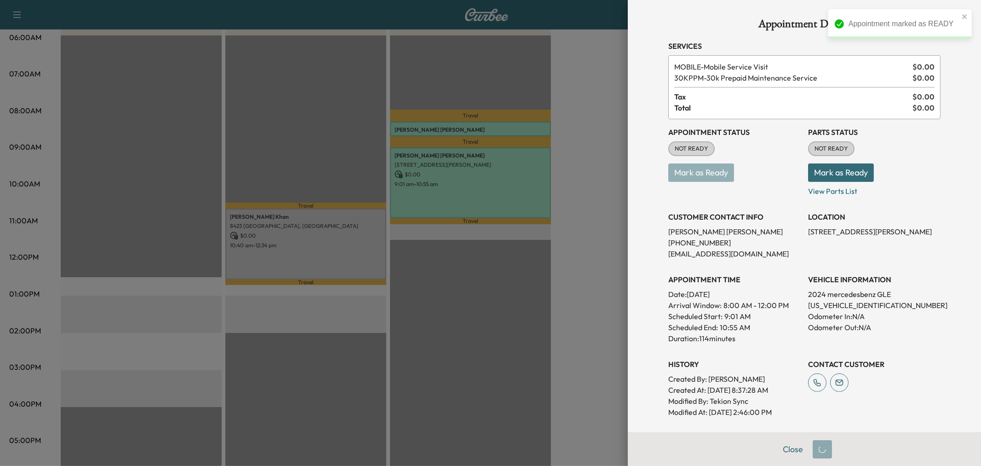
click at [328, 253] on div at bounding box center [490, 233] width 981 height 466
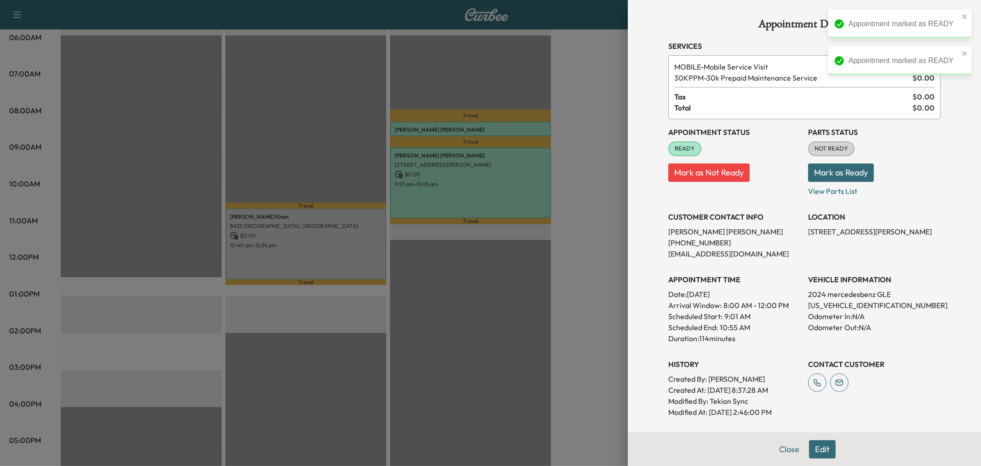
click at [328, 253] on div at bounding box center [490, 233] width 981 height 466
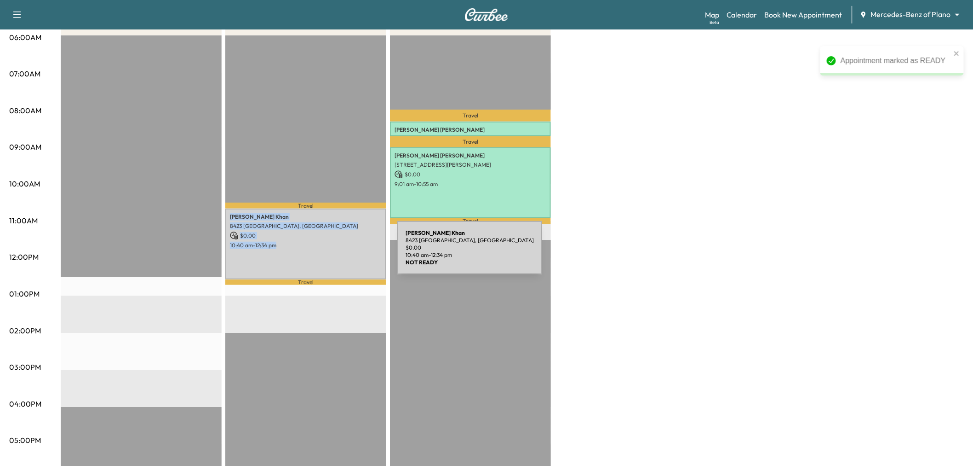
click at [328, 253] on div "Marium Khan 8423 Challenger Ln, Frisco, TX 75034, USA $ 0.00 10:40 am - 12:34 pm" at bounding box center [305, 243] width 161 height 70
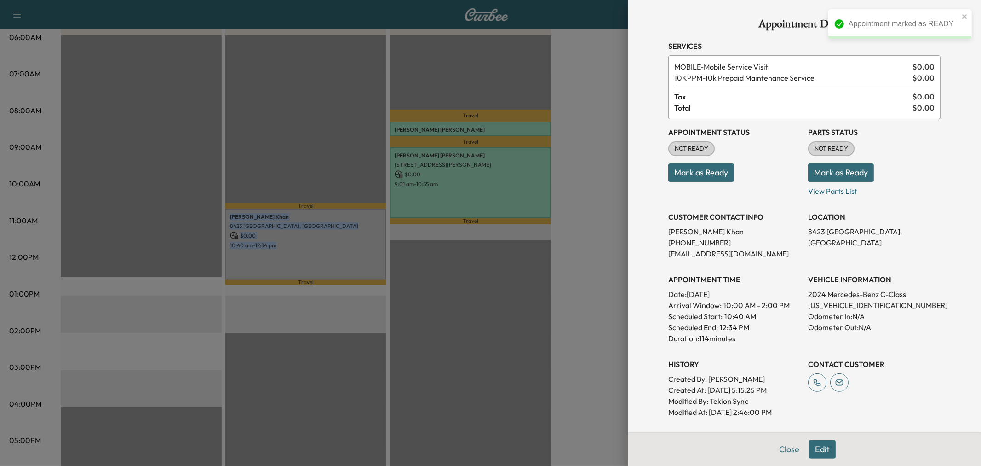
click at [708, 169] on button "Mark as Ready" at bounding box center [701, 172] width 66 height 18
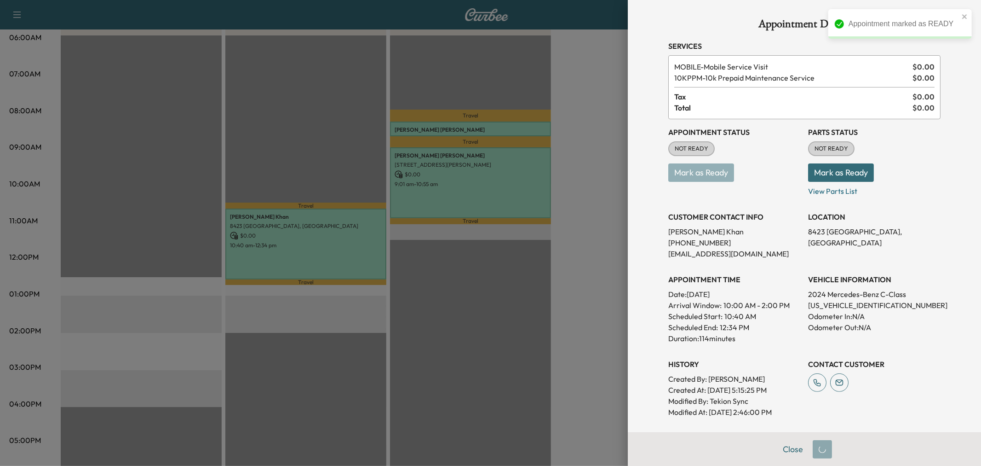
click at [361, 237] on div at bounding box center [490, 233] width 981 height 466
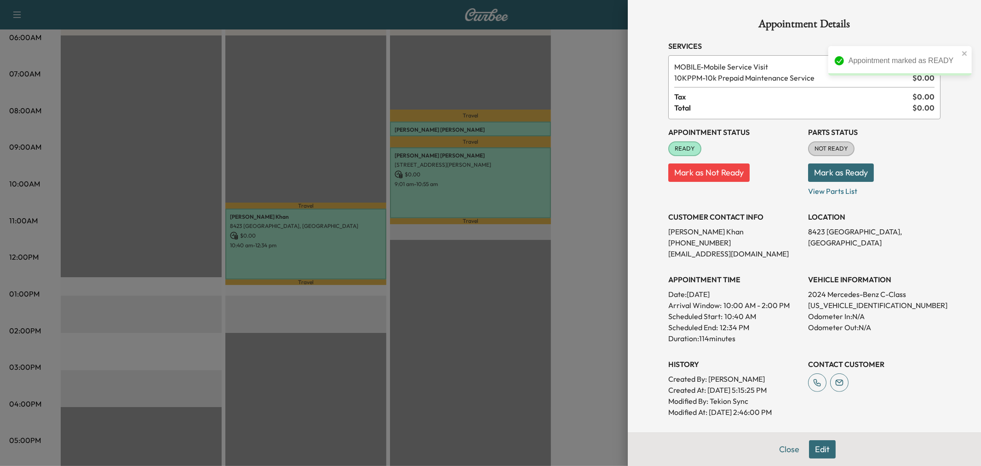
click at [358, 160] on div at bounding box center [490, 233] width 981 height 466
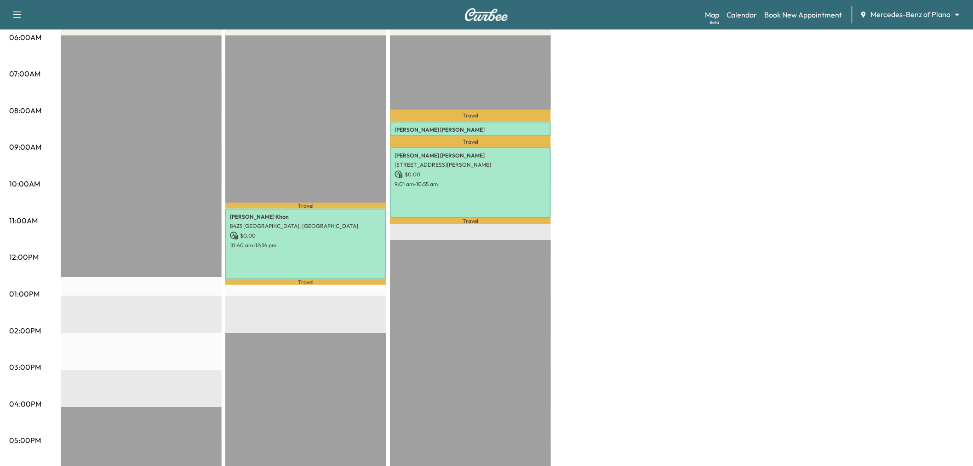
click at [675, 253] on div "Afternoon $ 0.00 Revenue EST Start Mid-Day $ 0.00 Revenue 1 hr 54 min Work Time…" at bounding box center [513, 285] width 904 height 690
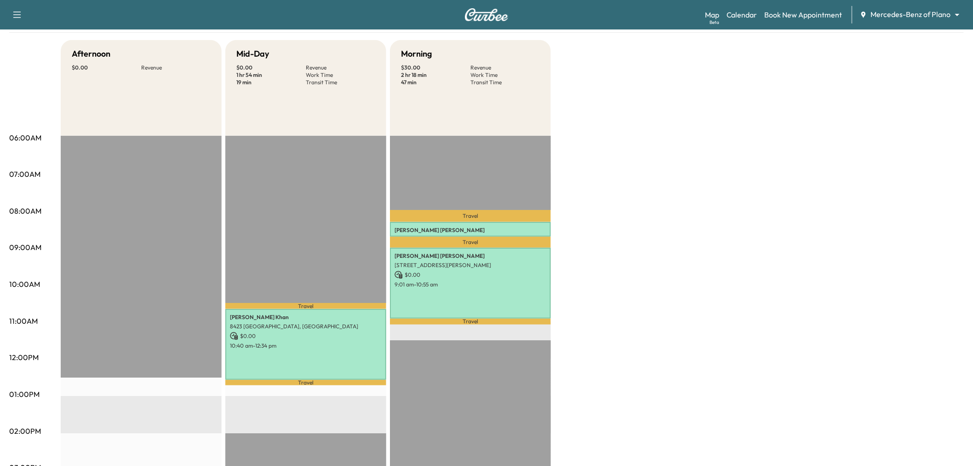
scroll to position [0, 0]
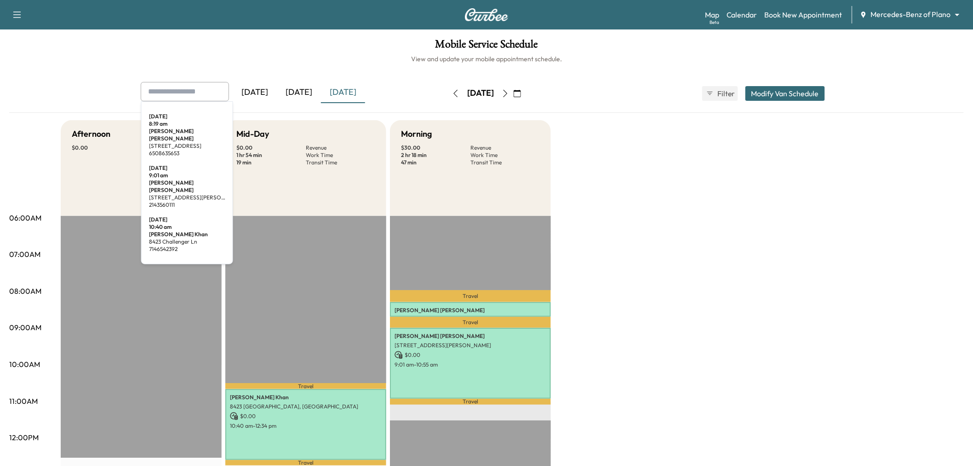
click at [162, 96] on input "text" at bounding box center [185, 91] width 88 height 19
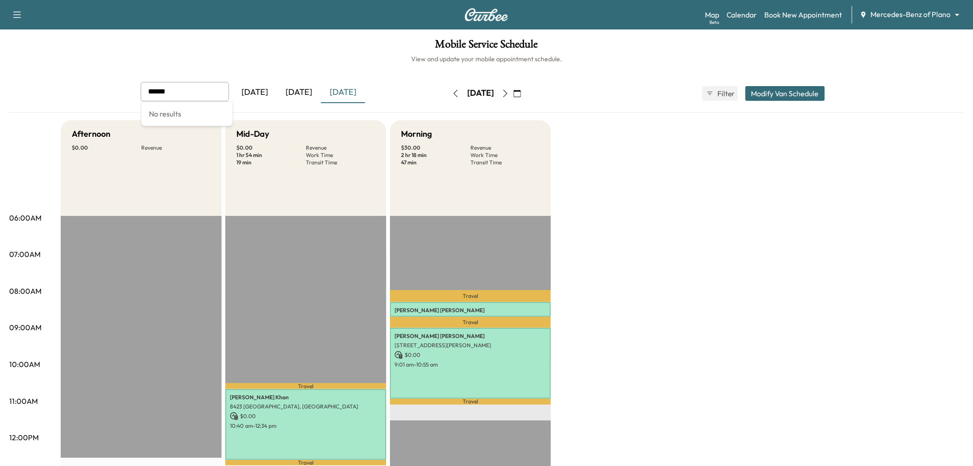
type input "******"
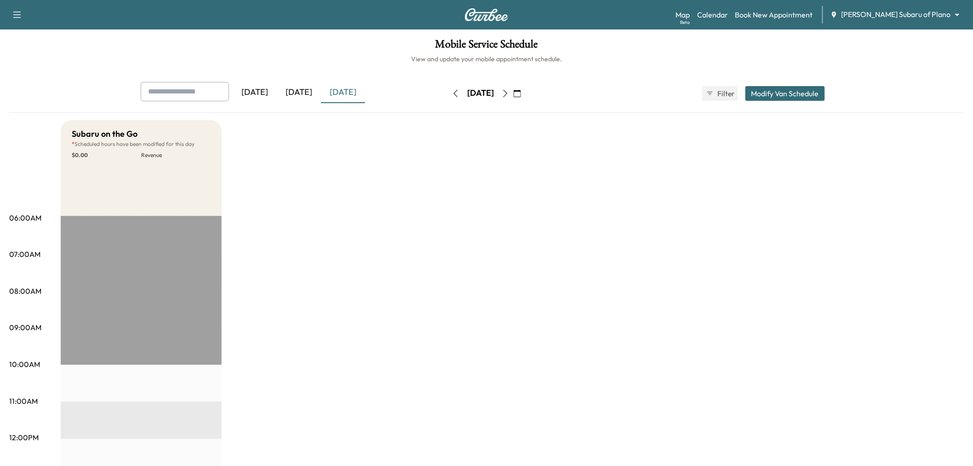
click at [302, 92] on div "[DATE]" at bounding box center [299, 92] width 44 height 21
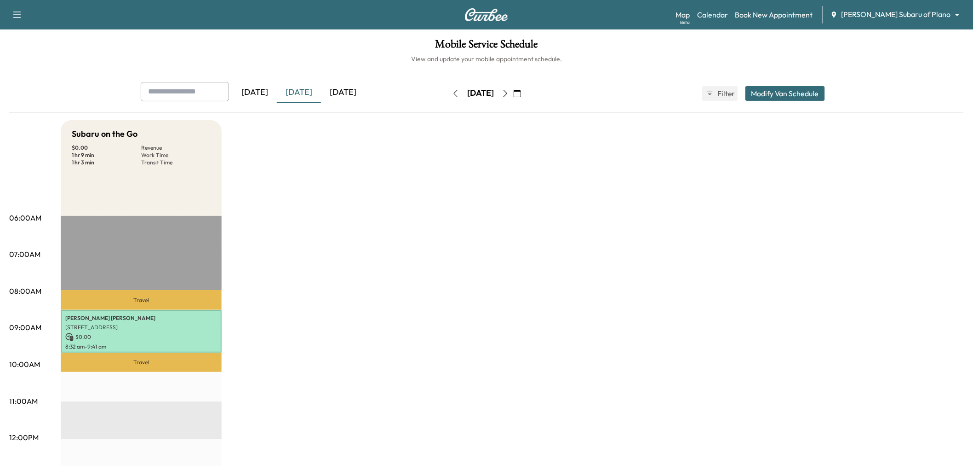
click at [342, 91] on div "[DATE]" at bounding box center [343, 92] width 44 height 21
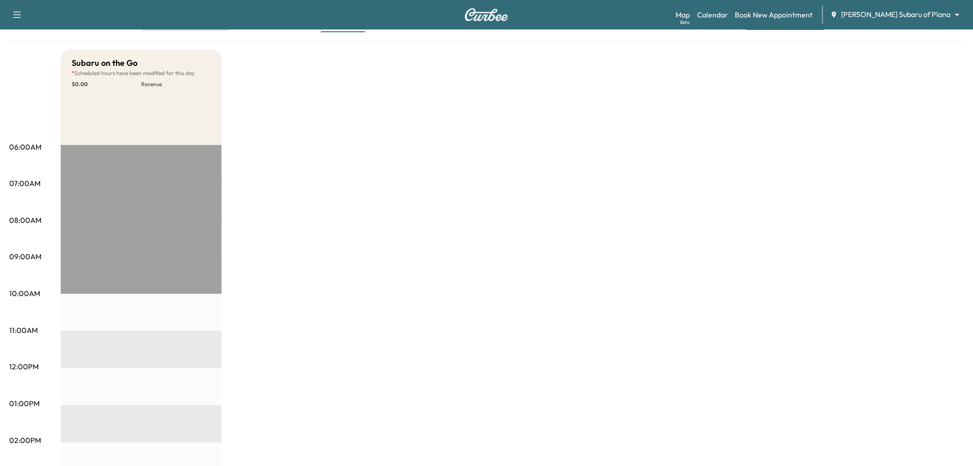
scroll to position [56, 0]
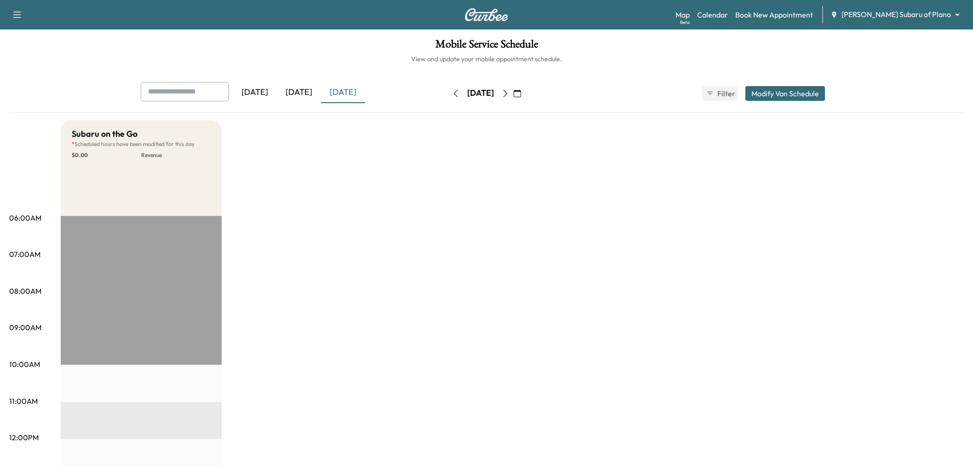
scroll to position [56, 0]
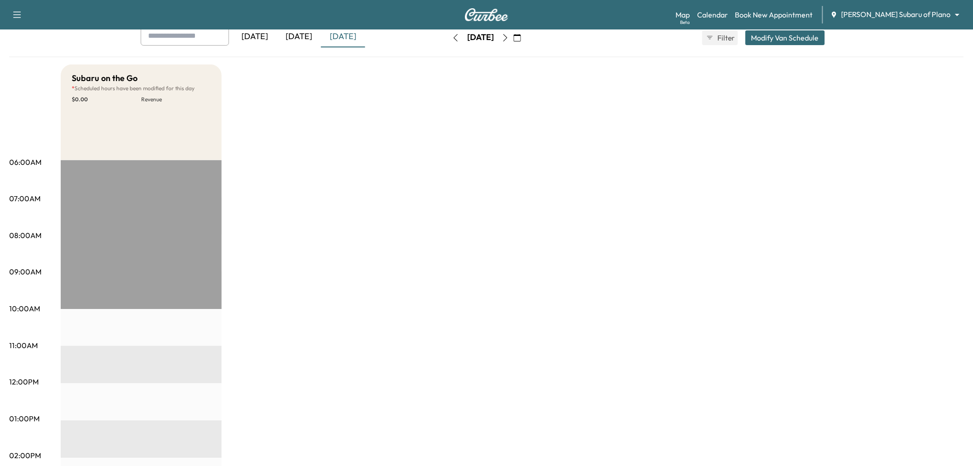
click at [302, 38] on div "[DATE]" at bounding box center [299, 36] width 44 height 21
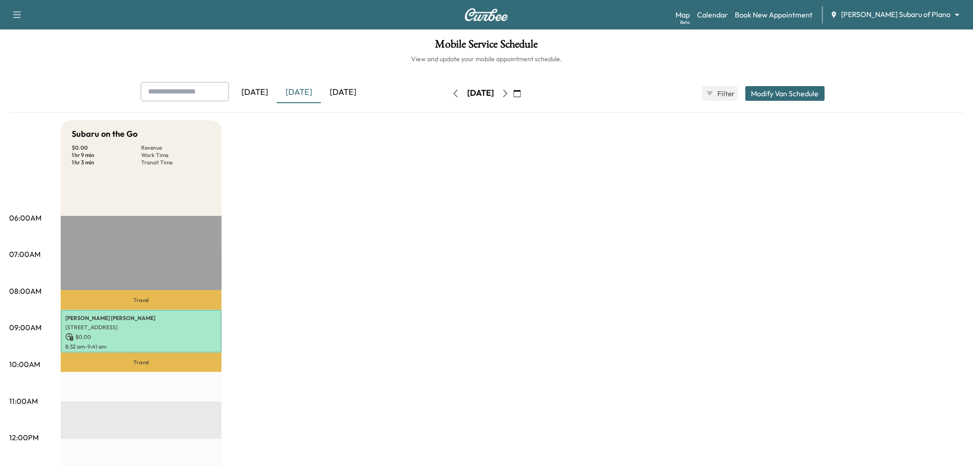
click at [344, 90] on div "[DATE]" at bounding box center [343, 92] width 44 height 21
